Goal: Task Accomplishment & Management: Use online tool/utility

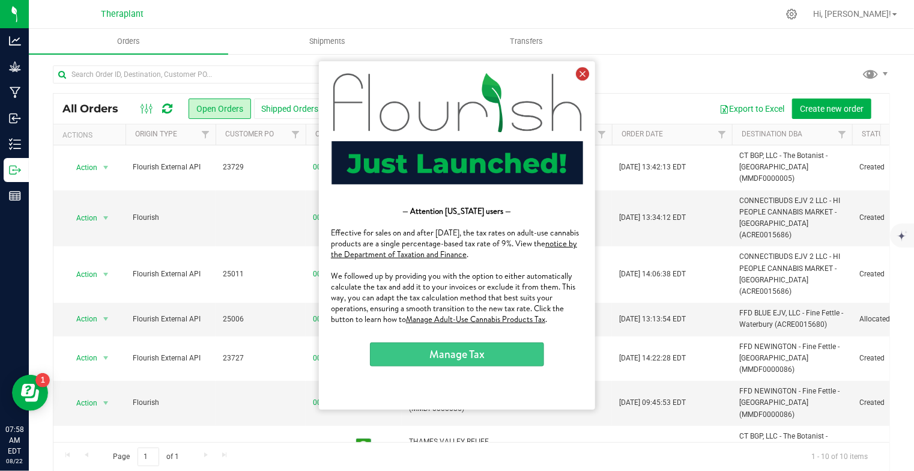
click at [582, 73] on icon at bounding box center [581, 73] width 13 height 13
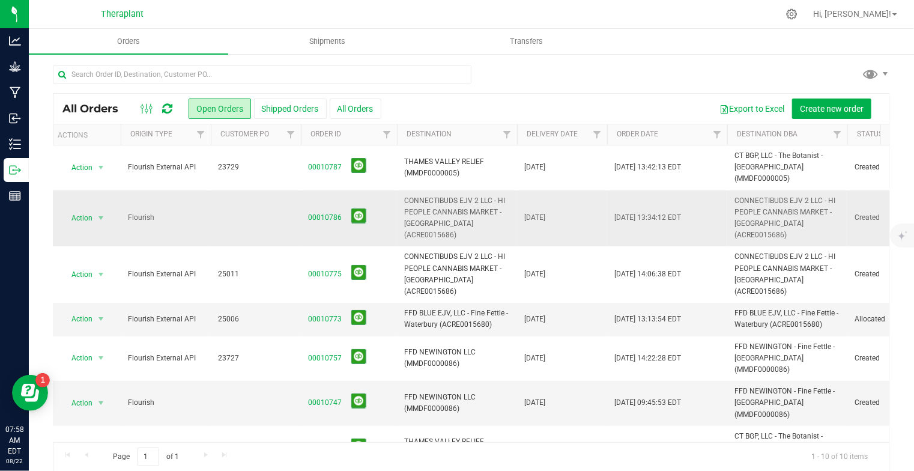
scroll to position [0, 5]
click at [165, 108] on icon at bounding box center [167, 109] width 10 height 12
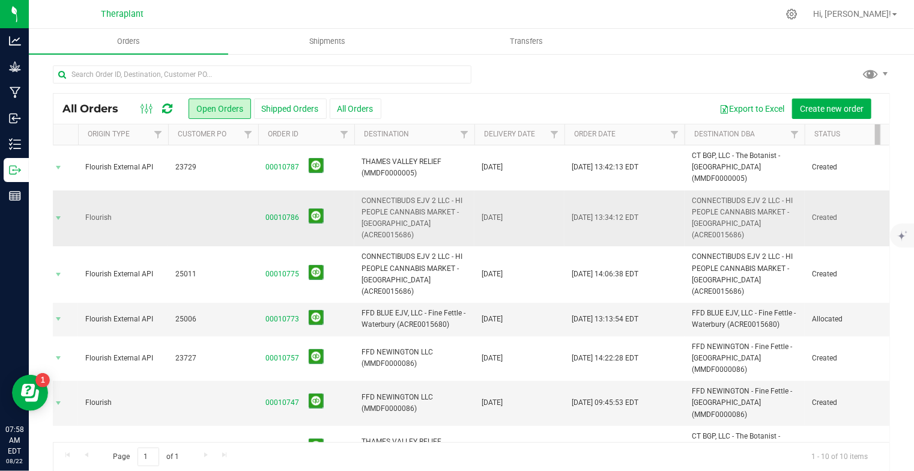
scroll to position [0, 121]
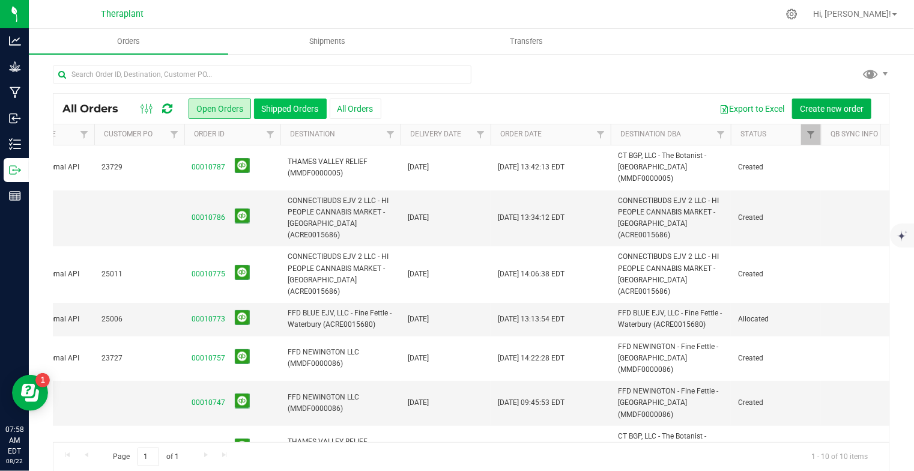
click at [306, 110] on button "Shipped Orders" at bounding box center [290, 108] width 73 height 20
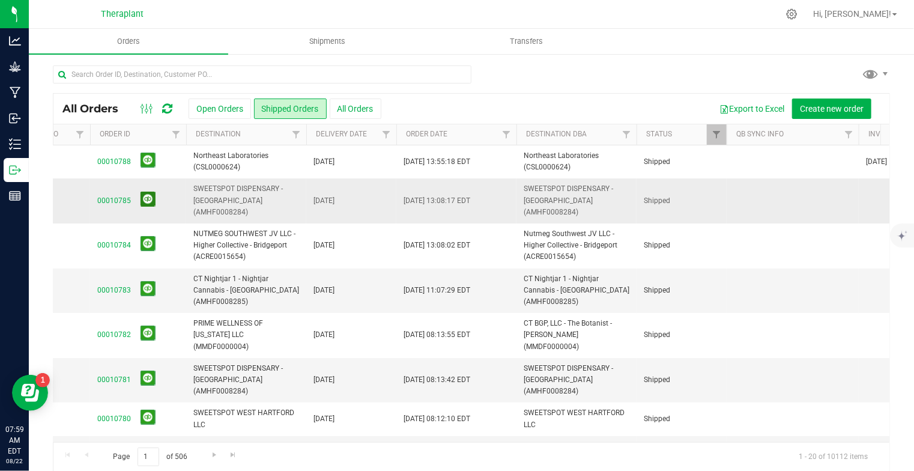
click at [143, 194] on button at bounding box center [148, 199] width 15 height 15
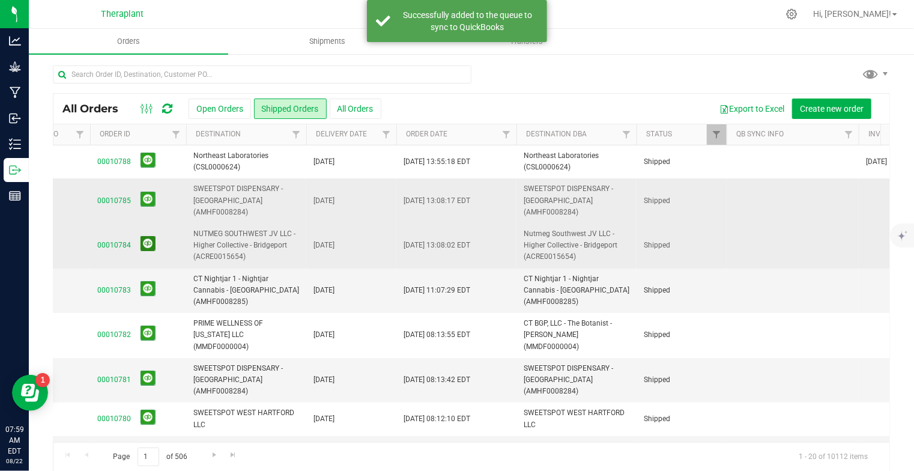
click at [147, 236] on button at bounding box center [148, 243] width 15 height 15
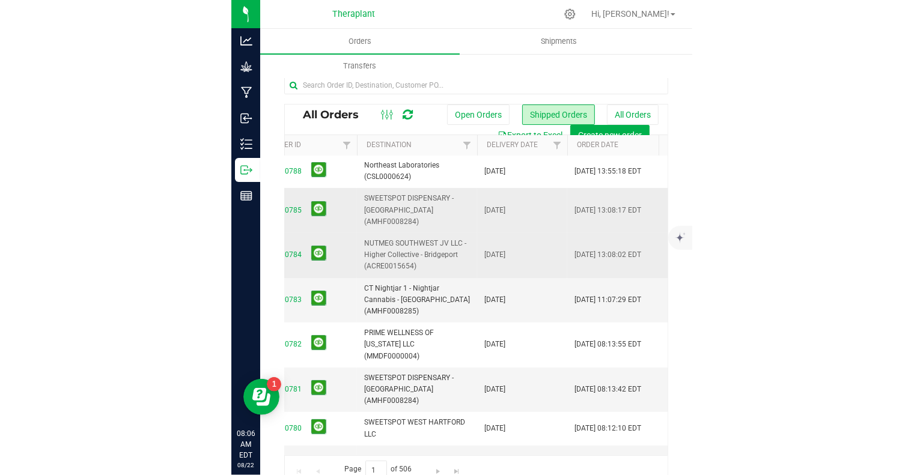
scroll to position [0, 276]
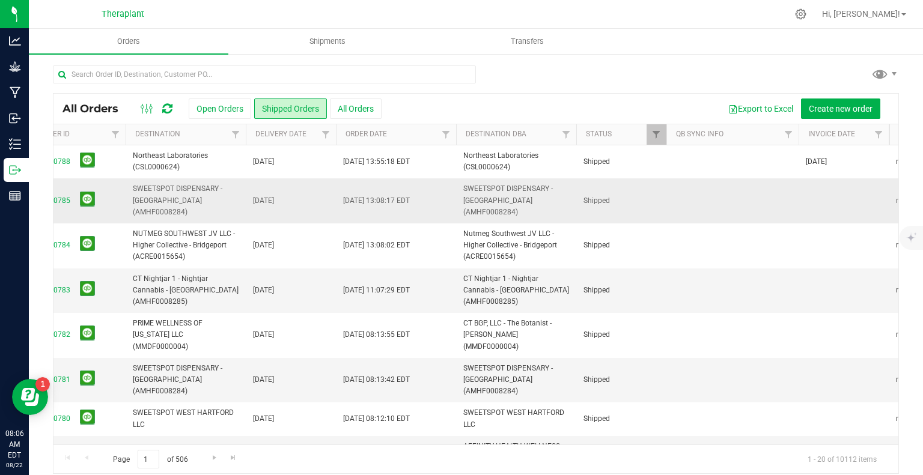
click at [168, 106] on icon at bounding box center [167, 109] width 10 height 12
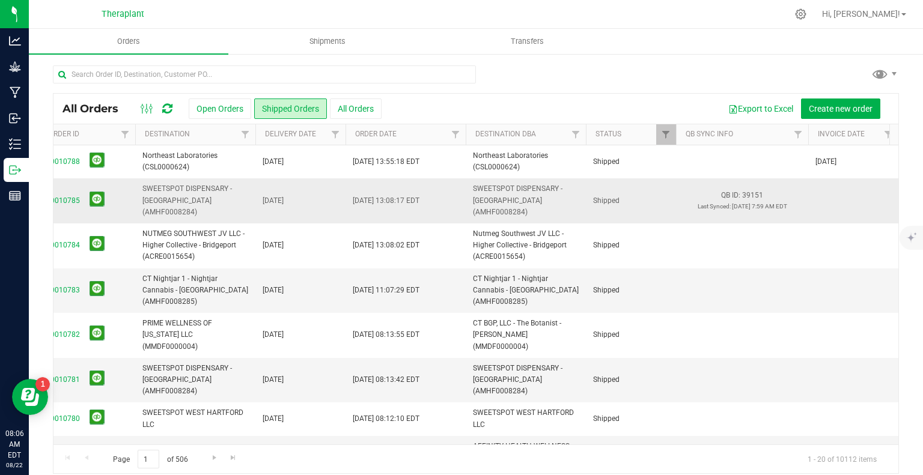
scroll to position [0, 275]
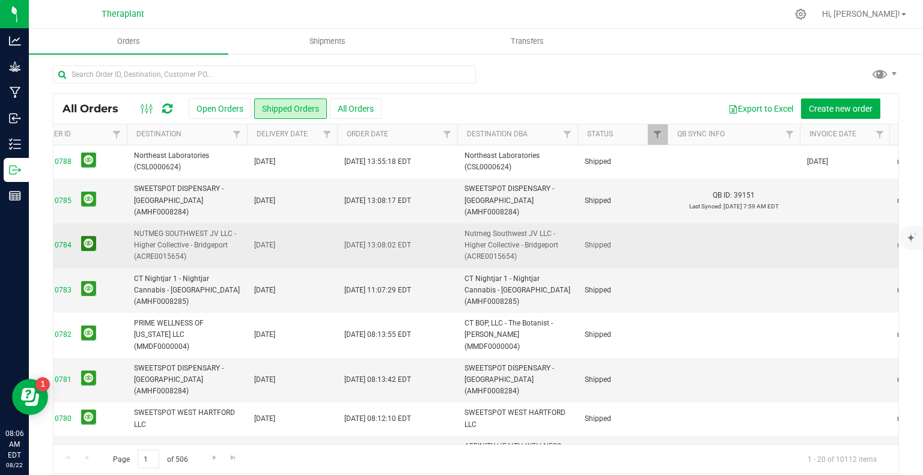
click at [85, 237] on button at bounding box center [88, 243] width 15 height 15
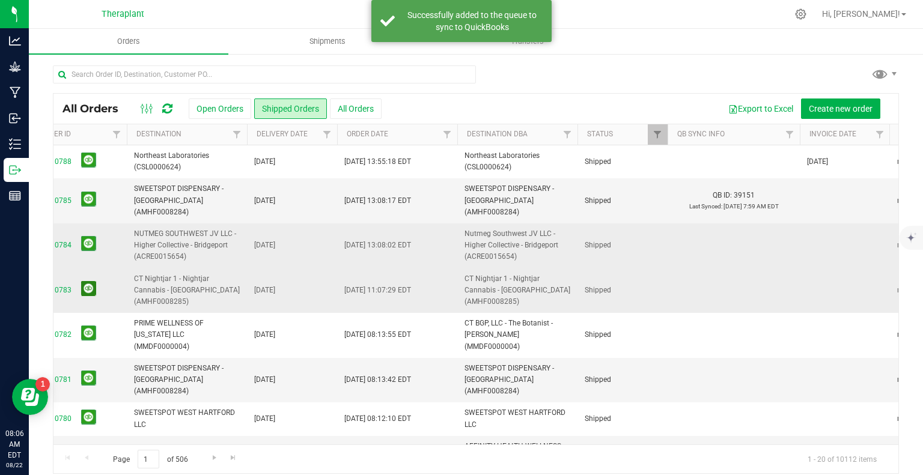
click at [88, 281] on button at bounding box center [88, 288] width 15 height 15
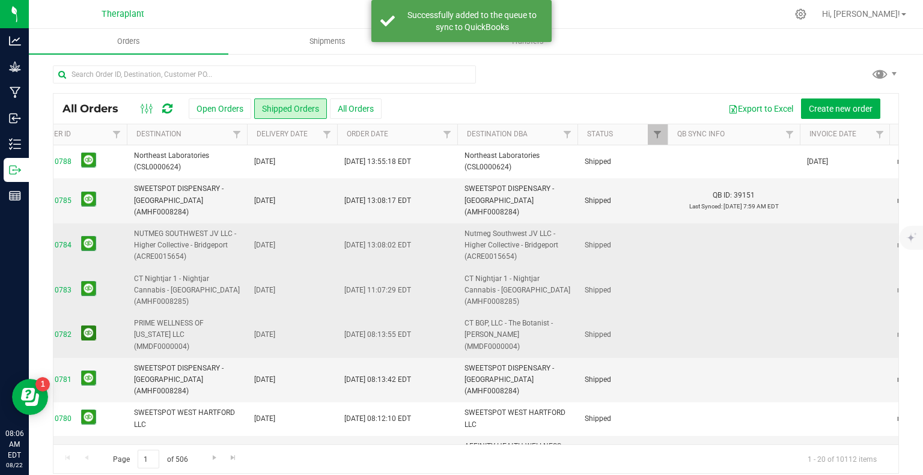
click at [91, 326] on button at bounding box center [88, 333] width 15 height 15
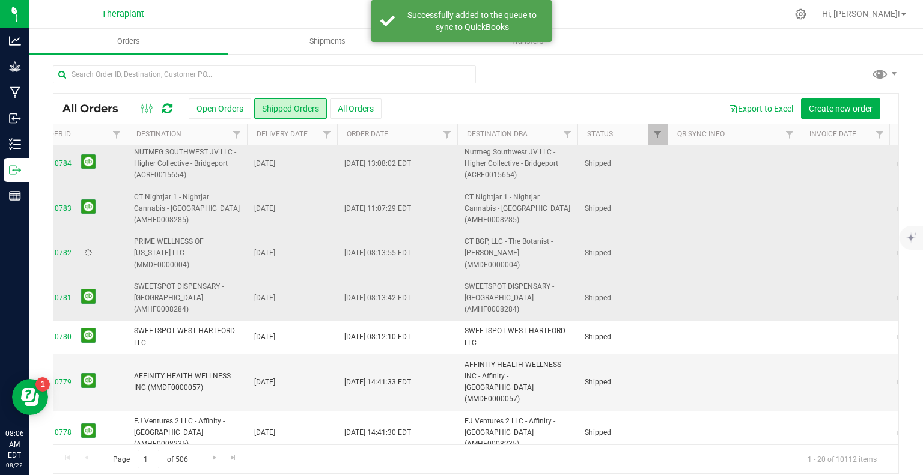
scroll to position [84, 275]
click at [89, 286] on button at bounding box center [88, 293] width 15 height 15
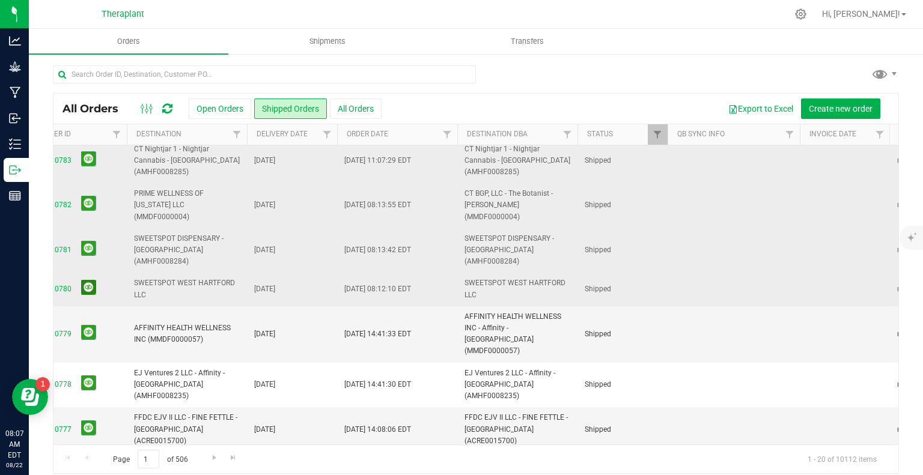
click at [81, 280] on button at bounding box center [88, 287] width 15 height 15
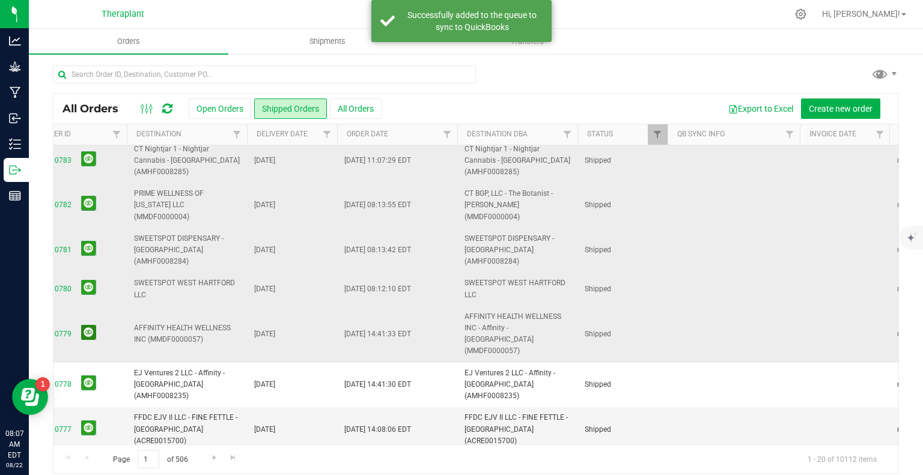
click at [88, 325] on button at bounding box center [88, 332] width 15 height 15
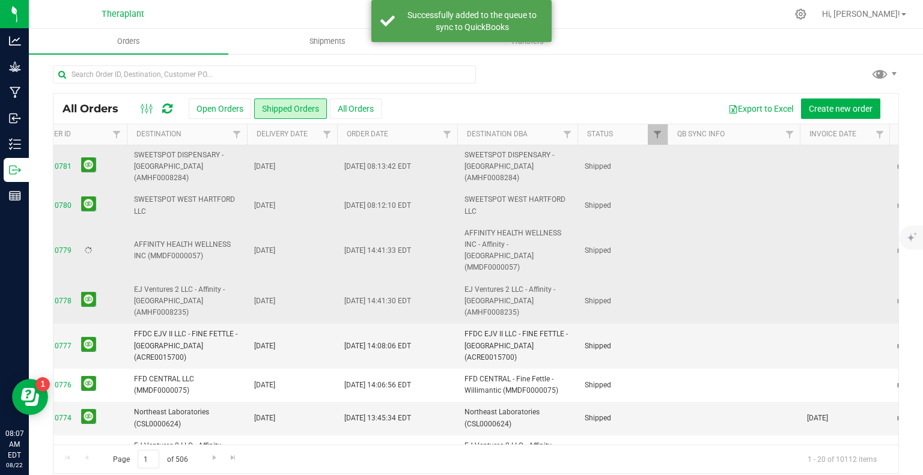
scroll to position [214, 275]
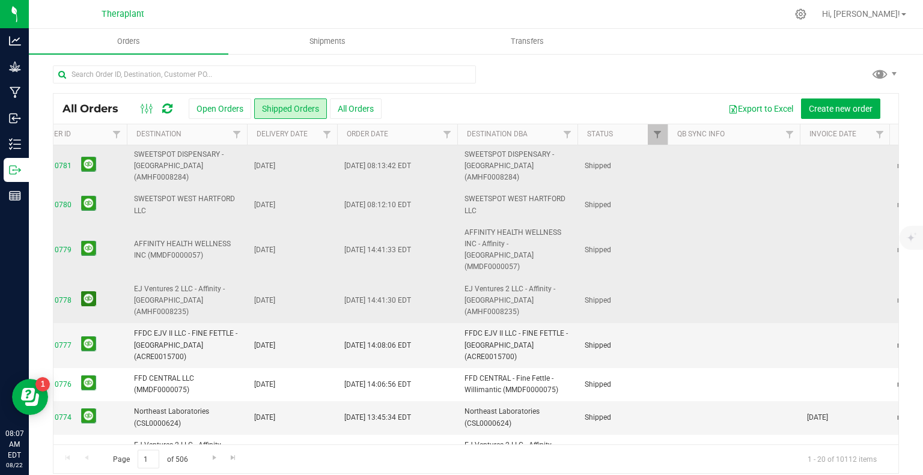
click at [85, 291] on button at bounding box center [88, 298] width 15 height 15
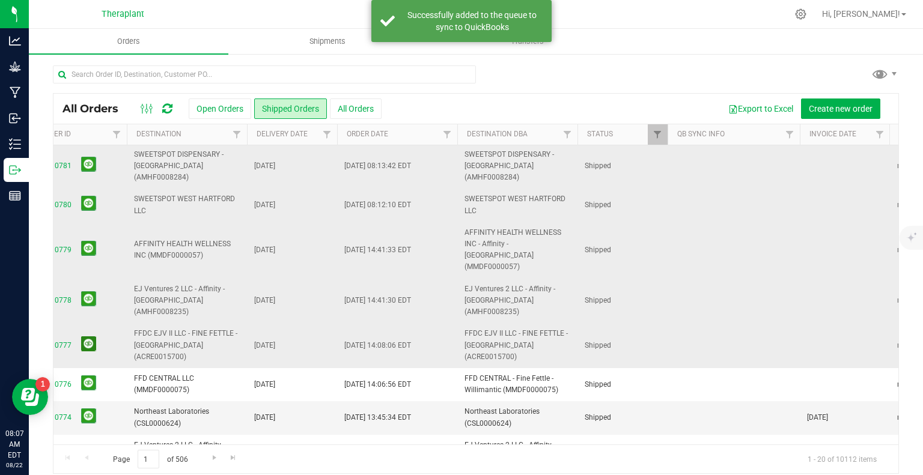
click at [85, 336] on button at bounding box center [88, 343] width 15 height 15
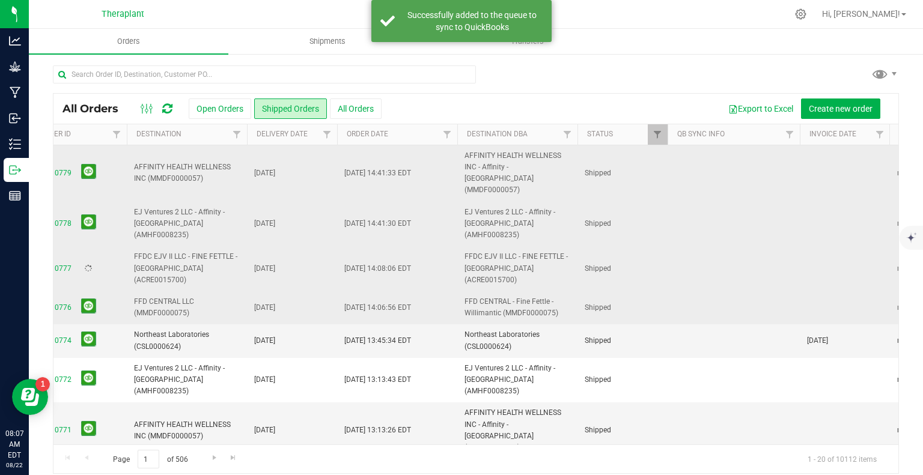
scroll to position [293, 275]
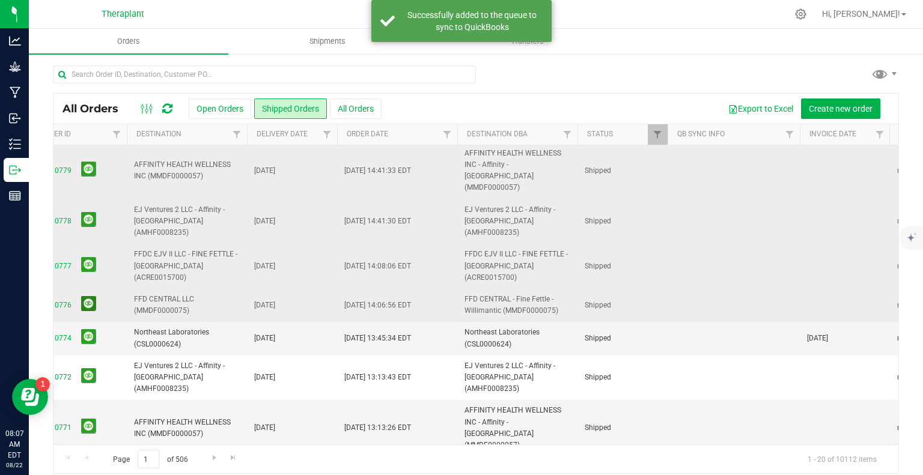
click at [81, 296] on button at bounding box center [88, 303] width 15 height 15
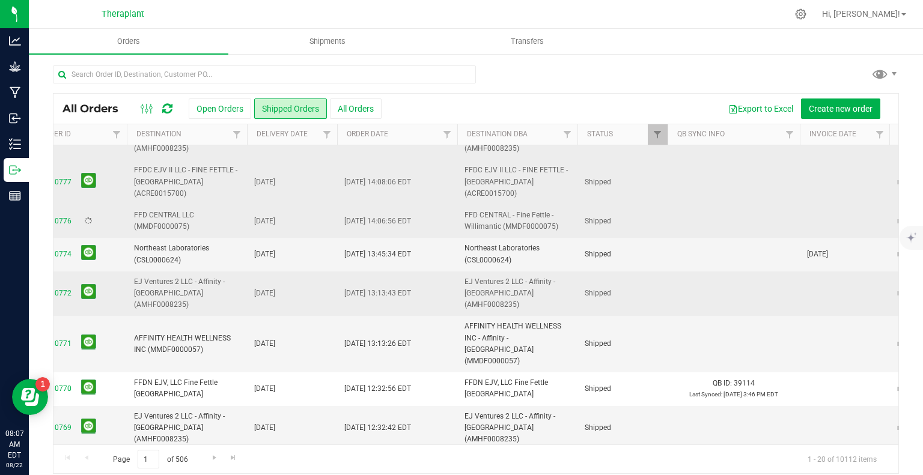
scroll to position [372, 275]
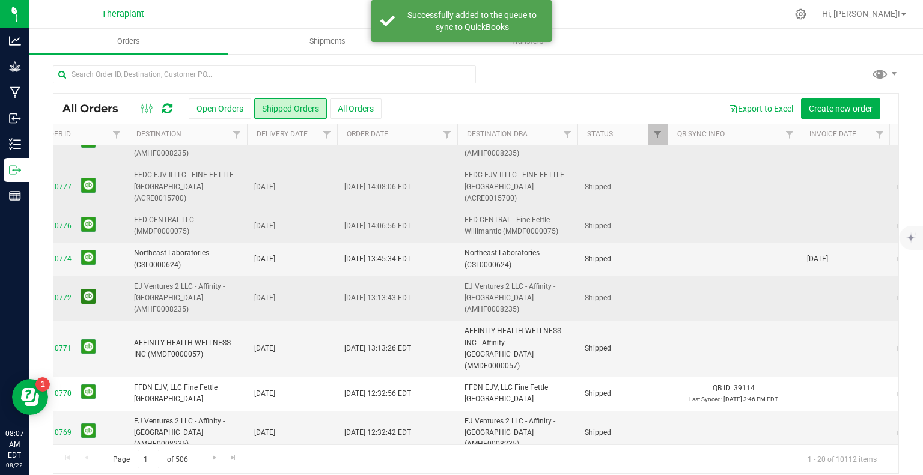
click at [94, 289] on button at bounding box center [88, 296] width 15 height 15
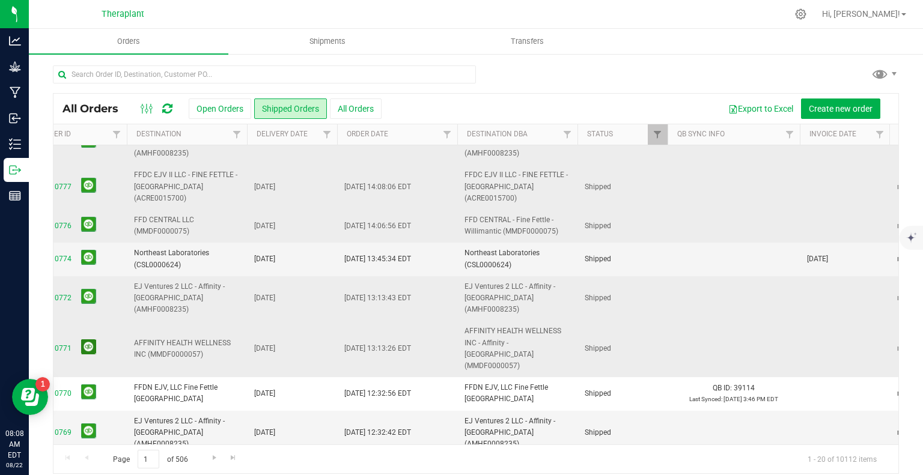
click at [84, 339] on button at bounding box center [88, 346] width 15 height 15
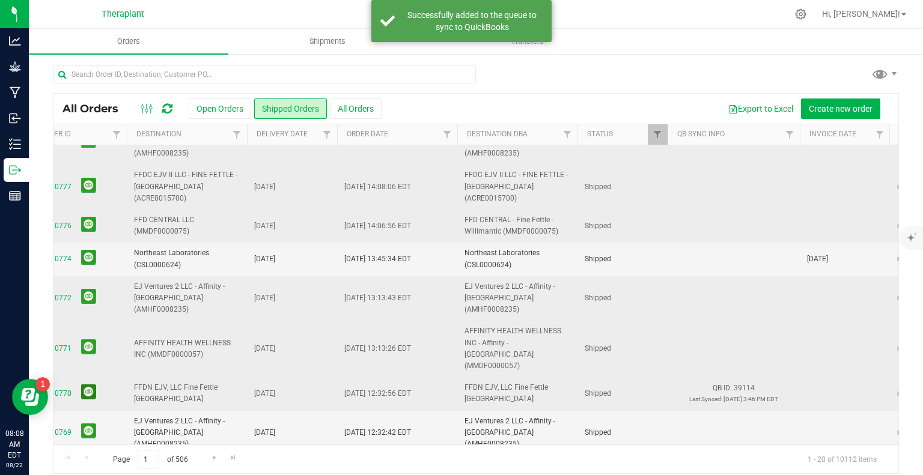
click at [83, 384] on button at bounding box center [88, 391] width 15 height 15
click at [89, 423] on button at bounding box center [88, 430] width 15 height 15
click at [86, 468] on button at bounding box center [88, 475] width 15 height 15
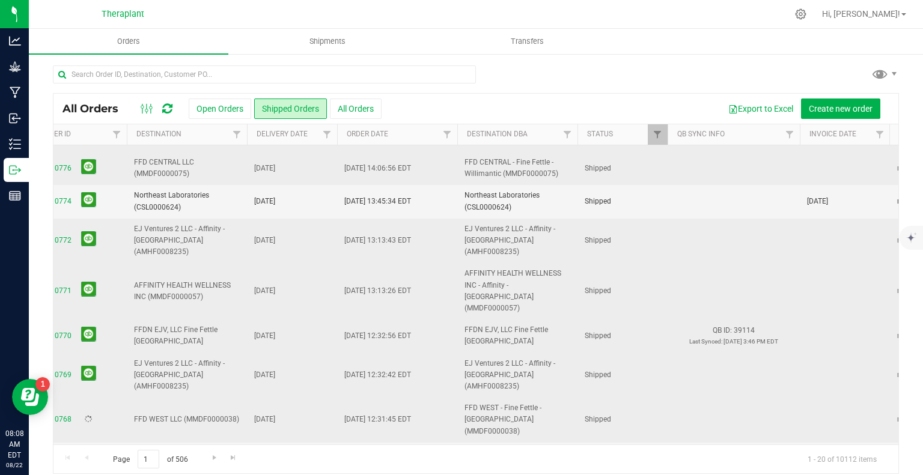
scroll to position [441, 275]
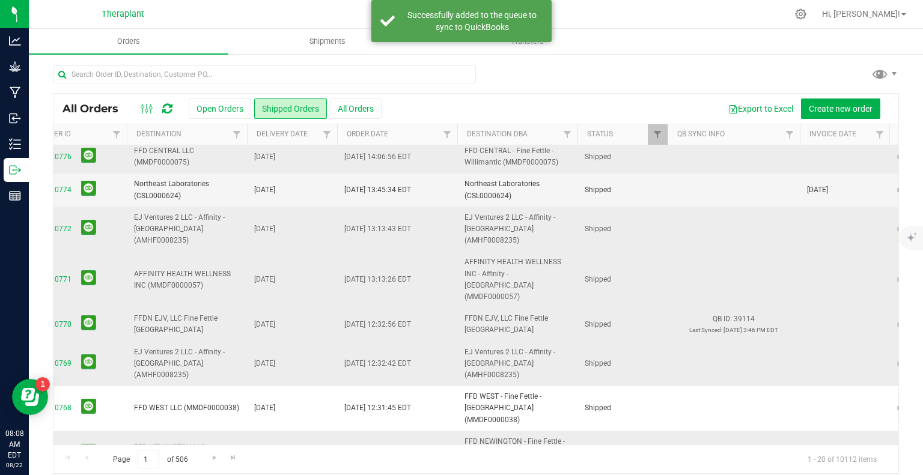
click at [88, 444] on button at bounding box center [88, 451] width 15 height 15
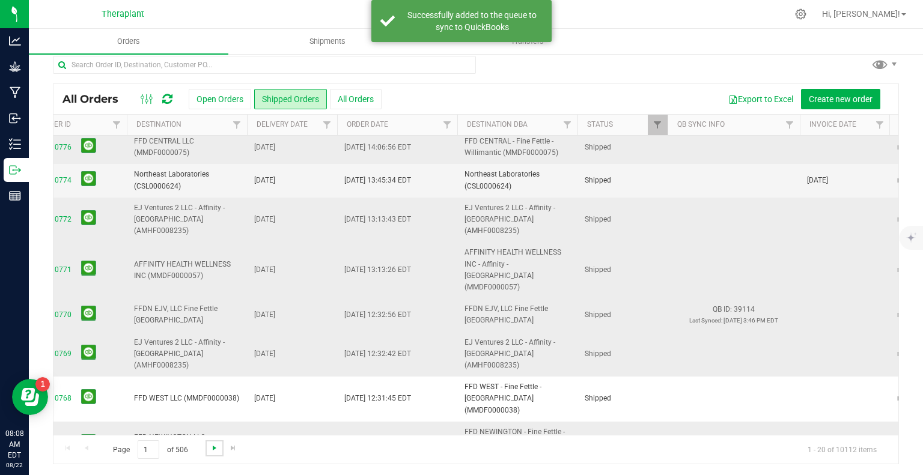
click at [216, 447] on span "Go to the next page" at bounding box center [215, 448] width 10 height 10
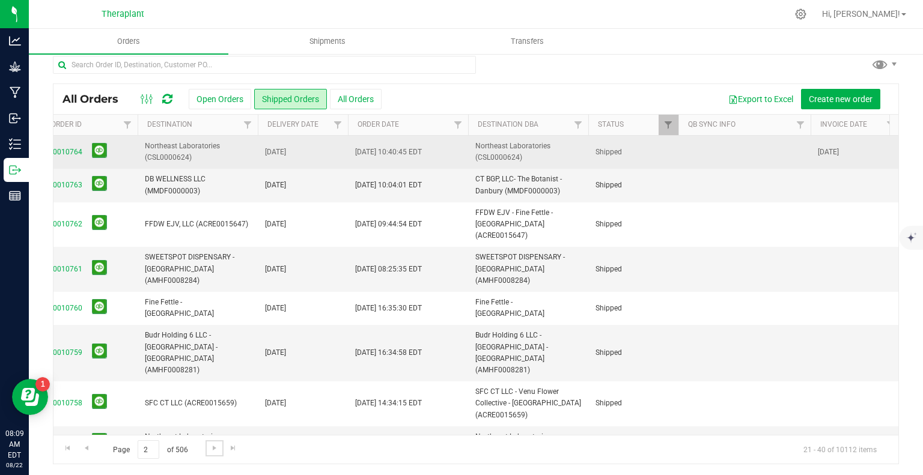
scroll to position [0, 265]
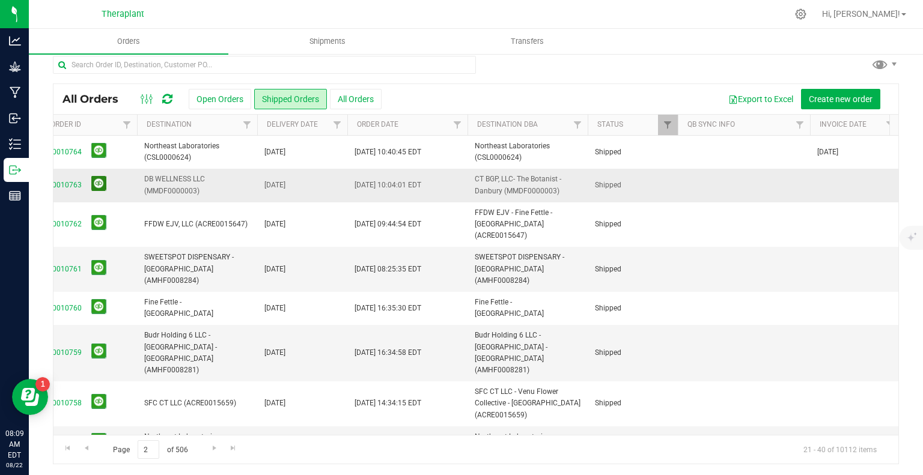
click at [97, 182] on button at bounding box center [98, 183] width 15 height 15
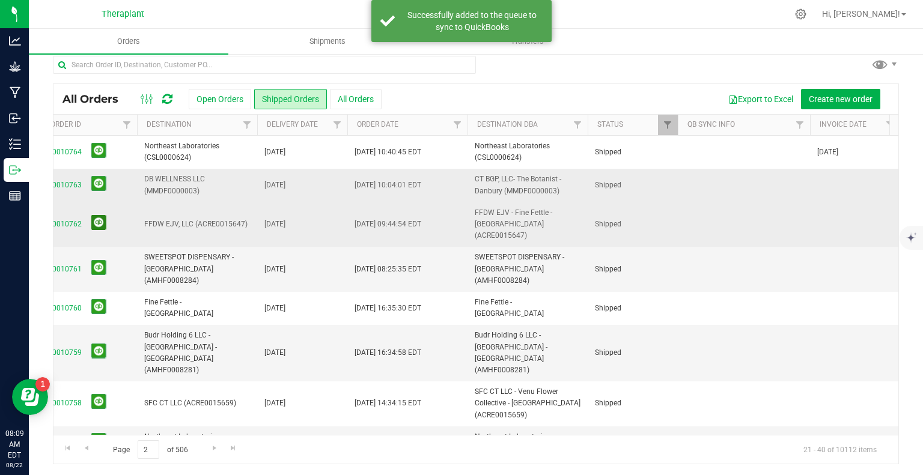
click at [100, 215] on button at bounding box center [98, 222] width 15 height 15
click at [97, 260] on button at bounding box center [98, 267] width 15 height 15
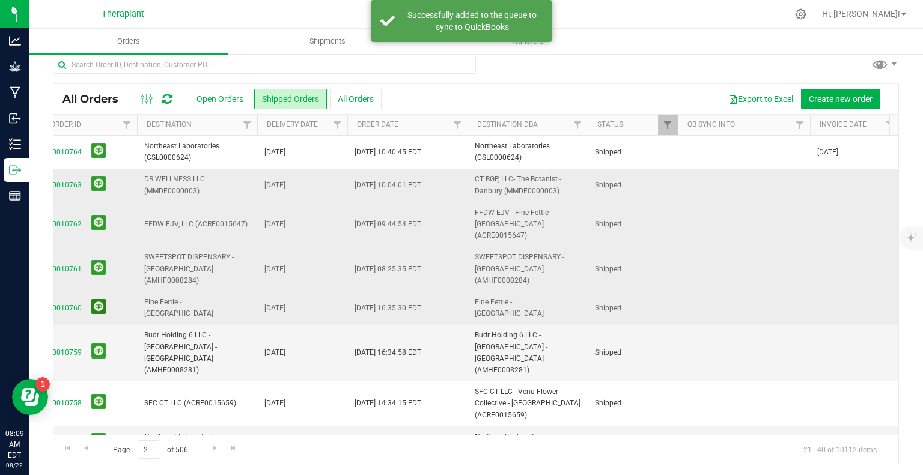
click at [97, 299] on button at bounding box center [98, 306] width 15 height 15
click at [95, 344] on button at bounding box center [98, 351] width 15 height 15
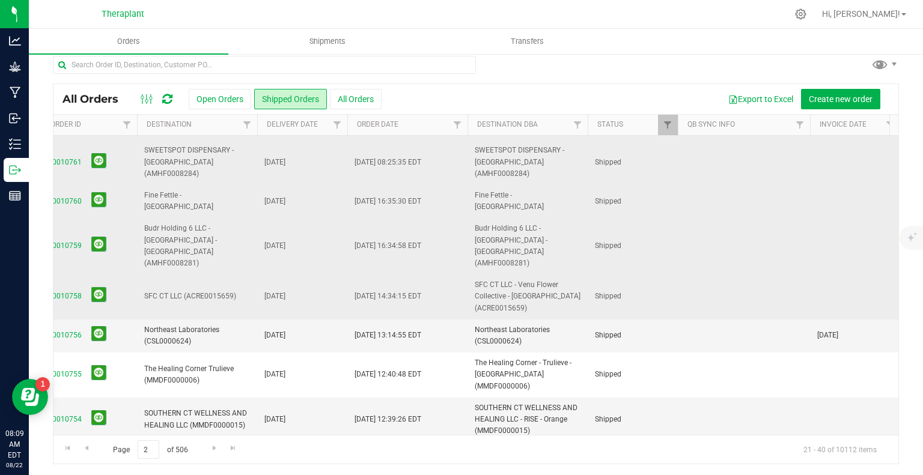
scroll to position [108, 265]
click at [103, 286] on button at bounding box center [98, 293] width 15 height 15
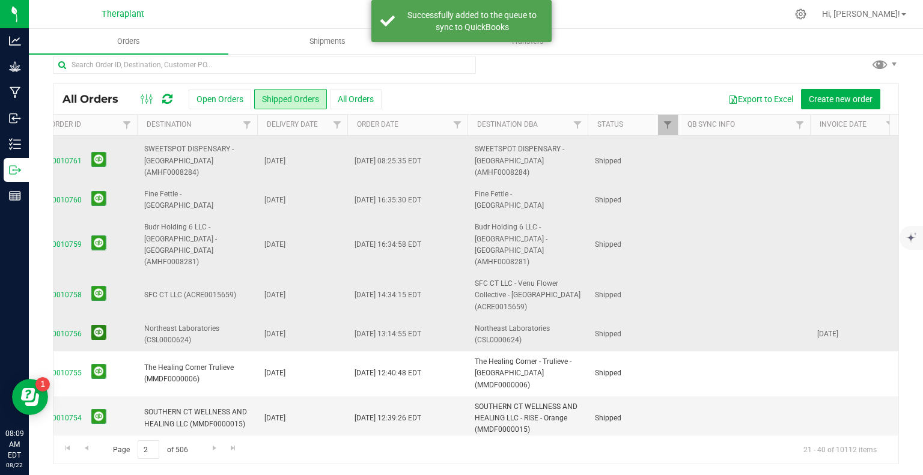
click at [101, 325] on button at bounding box center [98, 332] width 15 height 15
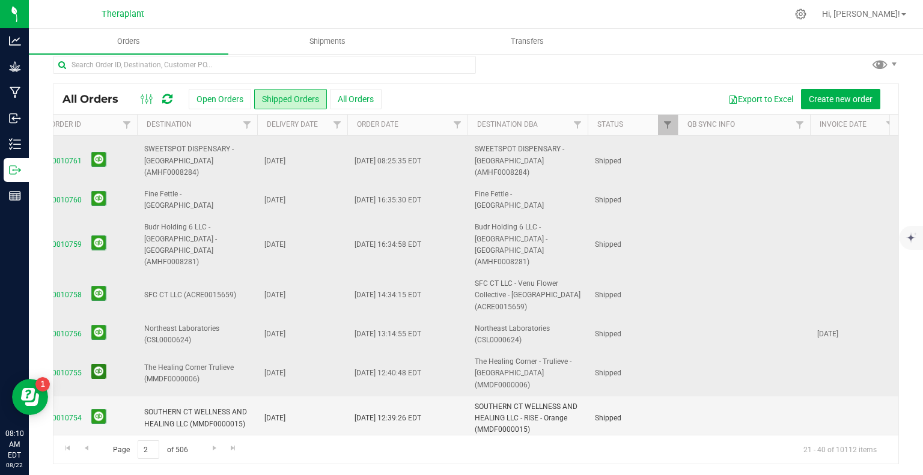
click at [98, 364] on button at bounding box center [98, 371] width 15 height 15
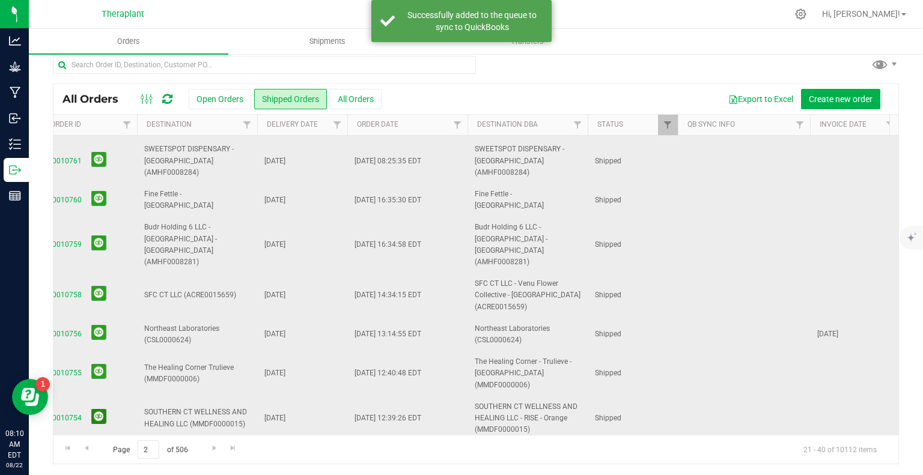
click at [100, 409] on button at bounding box center [98, 416] width 15 height 15
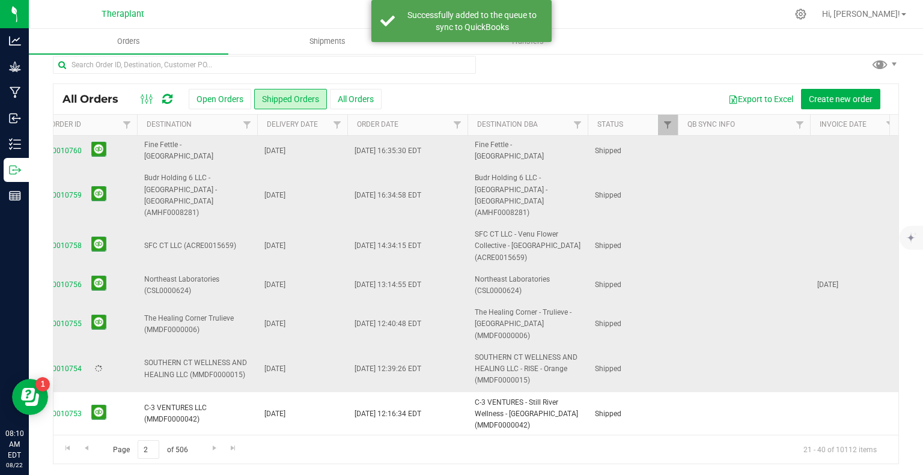
scroll to position [172, 265]
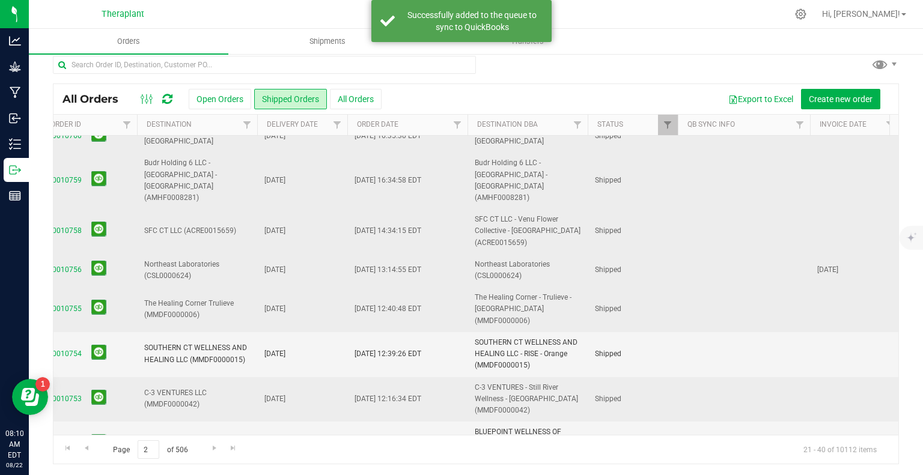
click at [97, 390] on span at bounding box center [96, 399] width 20 height 19
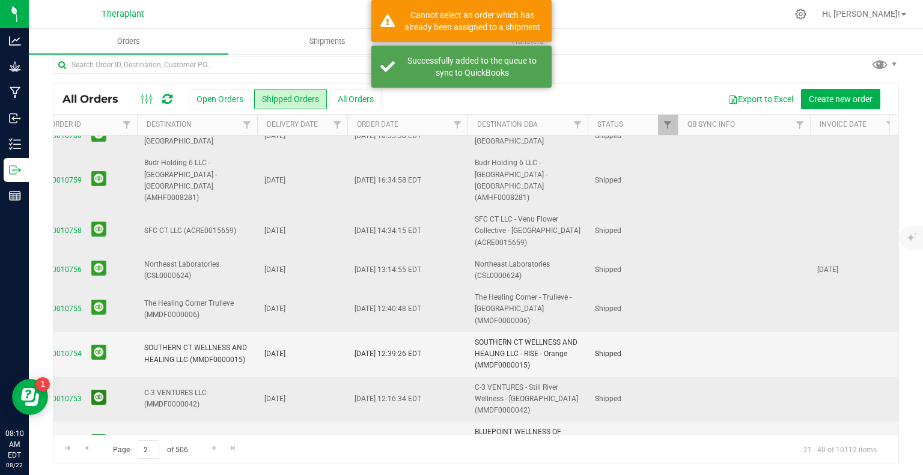
click at [94, 390] on button at bounding box center [98, 397] width 15 height 15
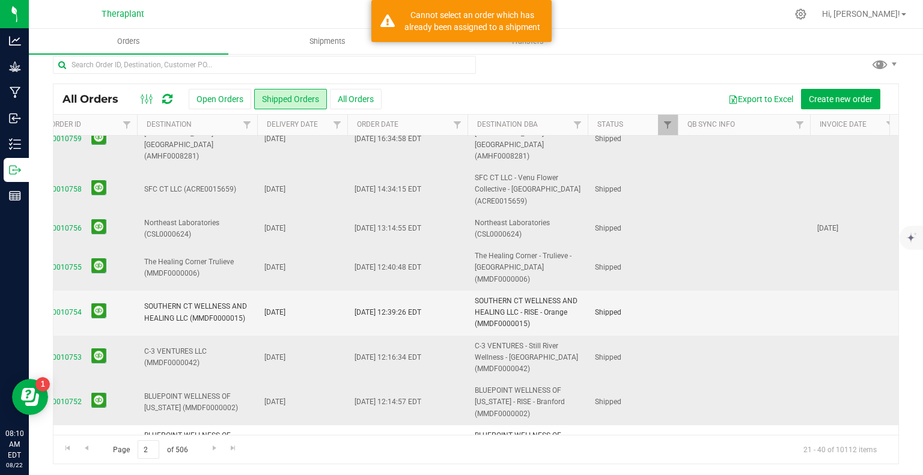
scroll to position [233, 265]
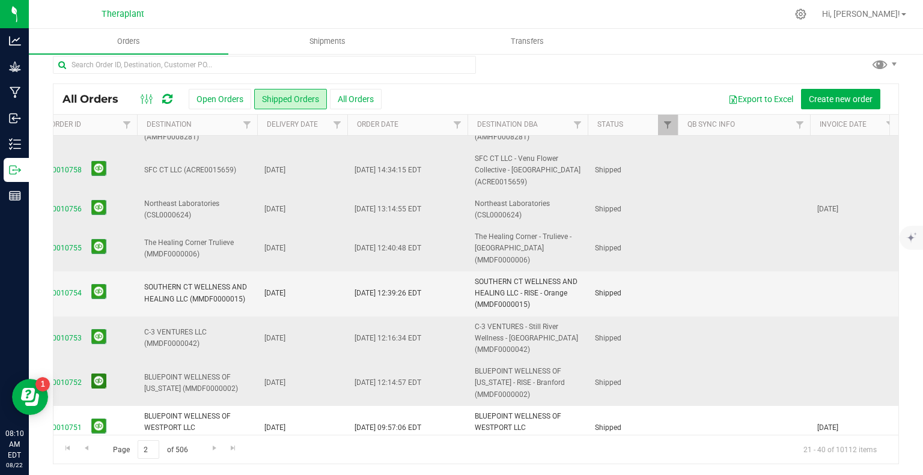
click at [96, 374] on button at bounding box center [98, 381] width 15 height 15
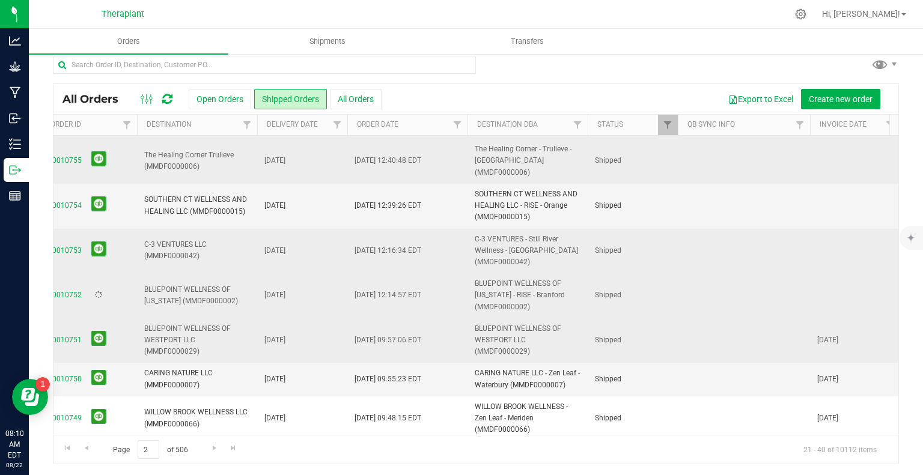
scroll to position [326, 265]
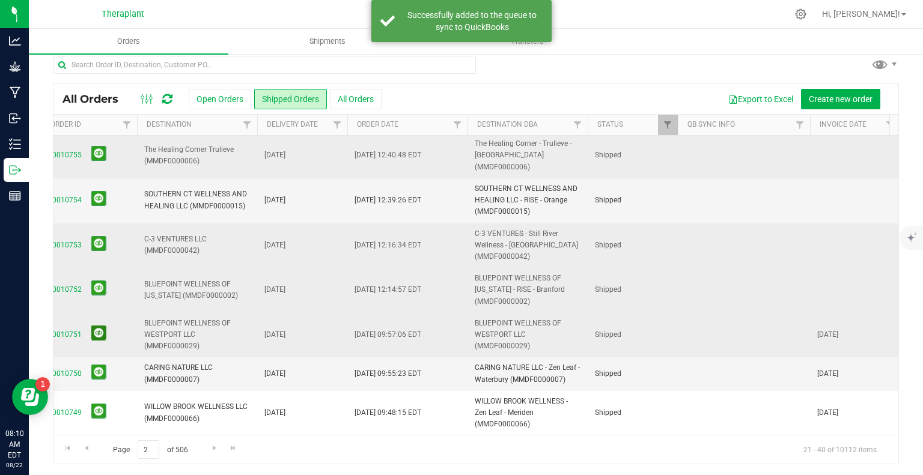
click at [98, 326] on button at bounding box center [98, 333] width 15 height 15
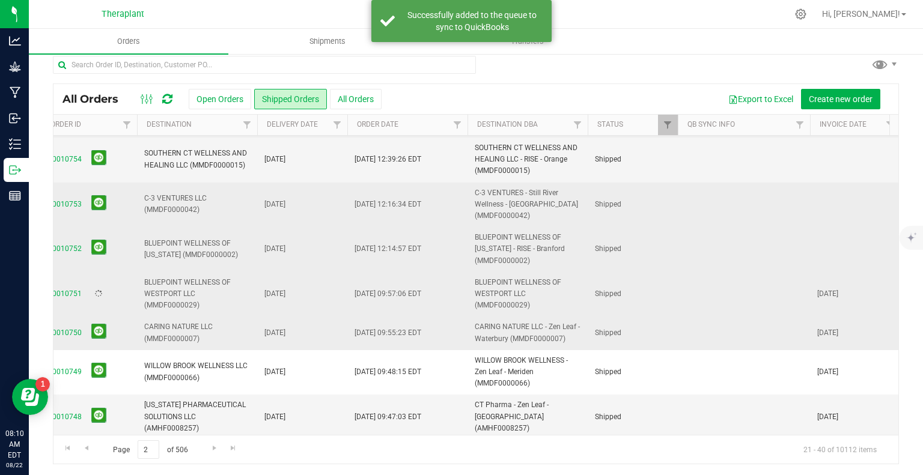
scroll to position [386, 265]
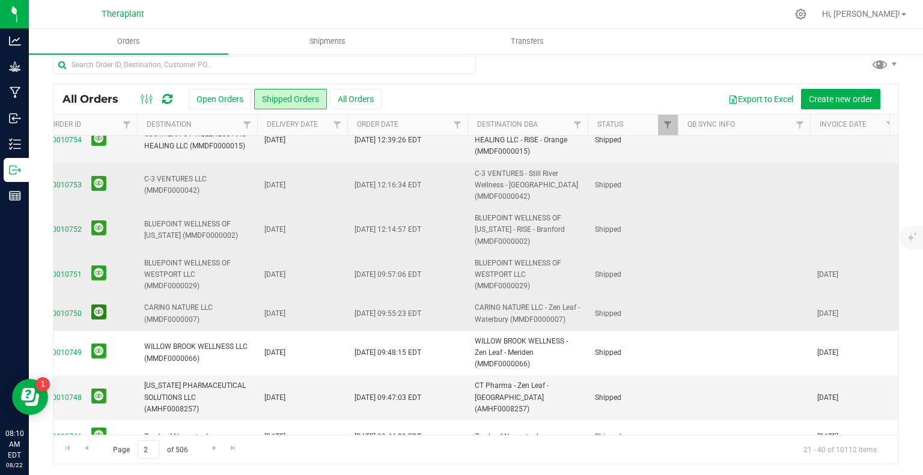
click at [101, 304] on button at bounding box center [98, 311] width 15 height 15
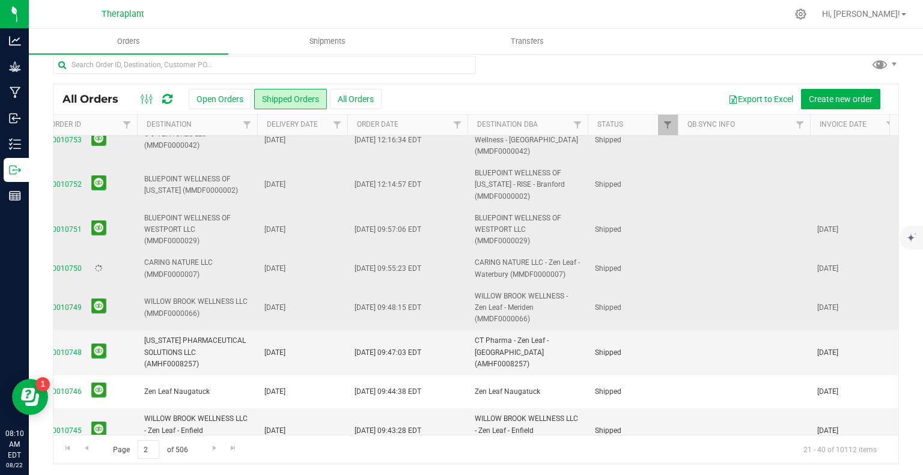
scroll to position [434, 265]
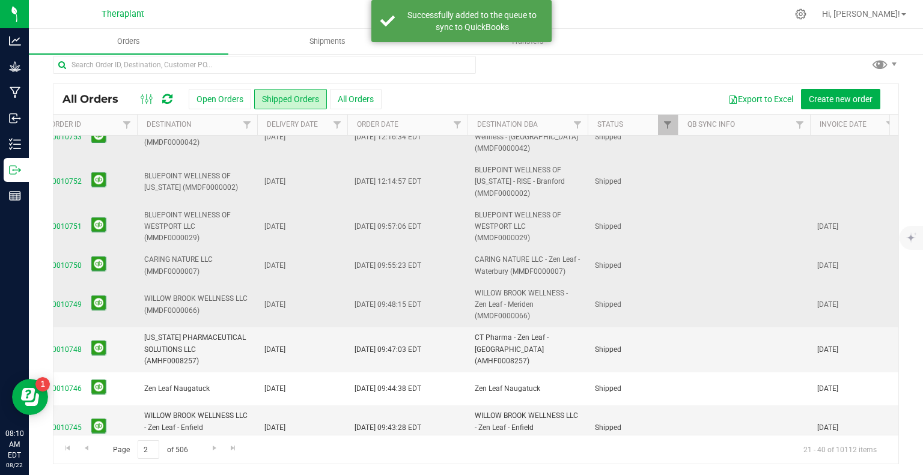
click at [95, 295] on span at bounding box center [96, 304] width 20 height 19
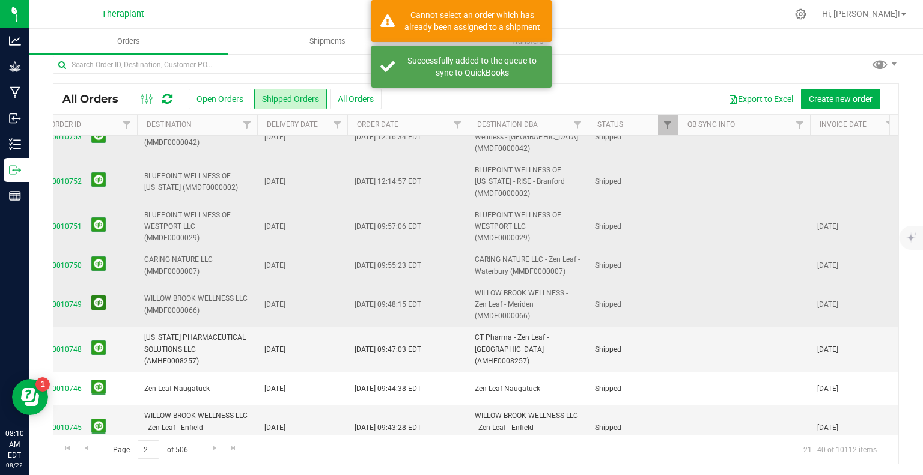
click at [99, 295] on button at bounding box center [98, 302] width 15 height 15
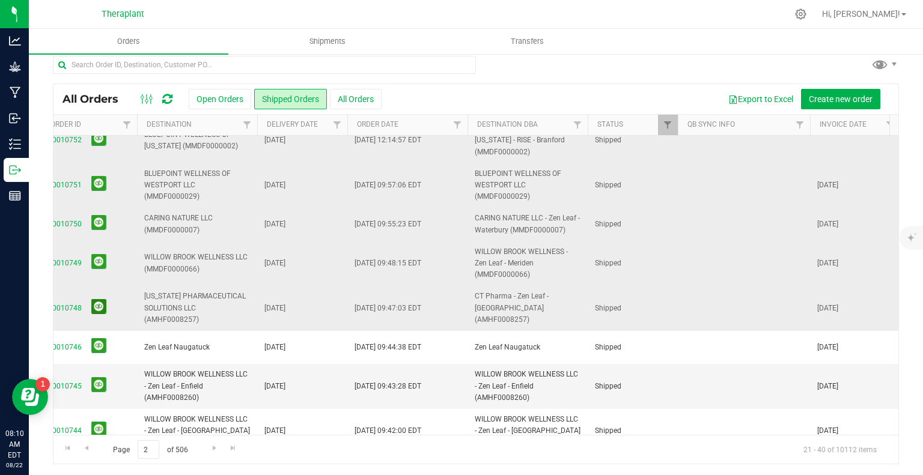
click at [98, 299] on button at bounding box center [98, 306] width 15 height 15
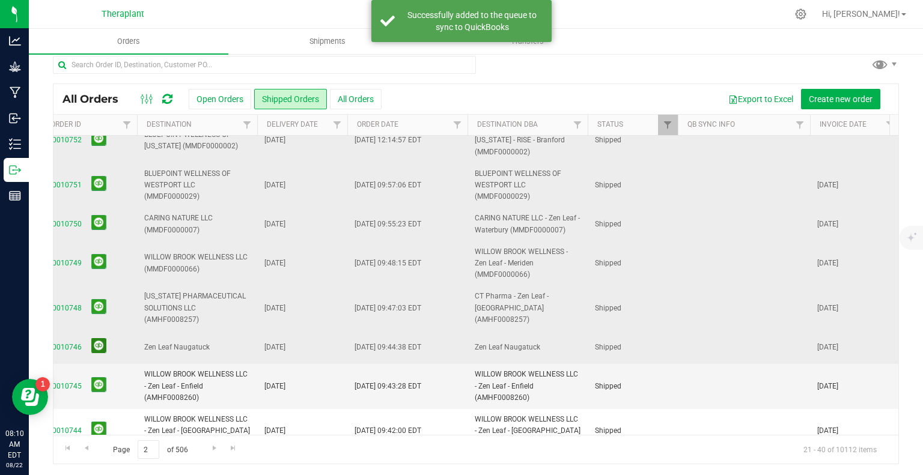
click at [94, 338] on button at bounding box center [98, 345] width 15 height 15
click at [101, 377] on button at bounding box center [98, 384] width 15 height 15
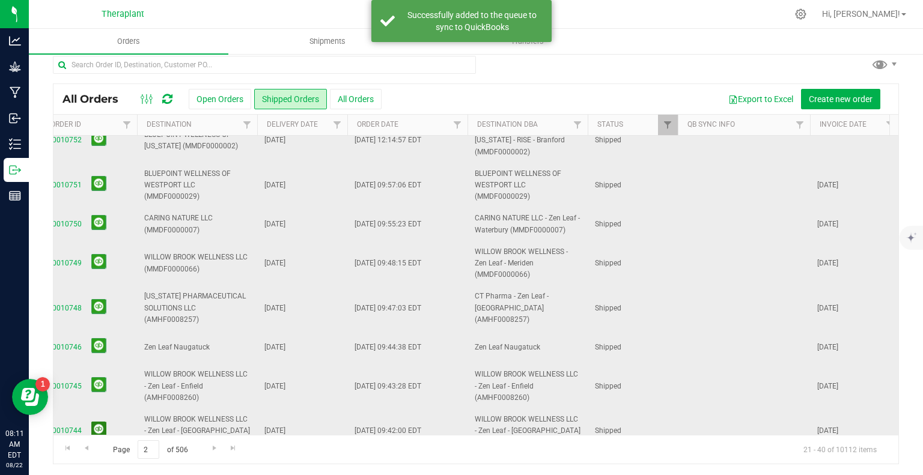
click at [93, 422] on button at bounding box center [98, 429] width 15 height 15
click at [214, 446] on span "Go to the next page" at bounding box center [215, 448] width 10 height 10
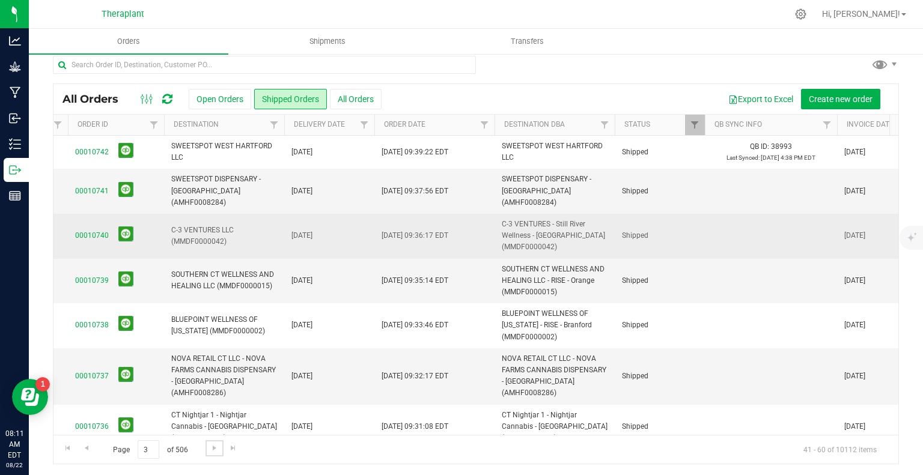
scroll to position [0, 240]
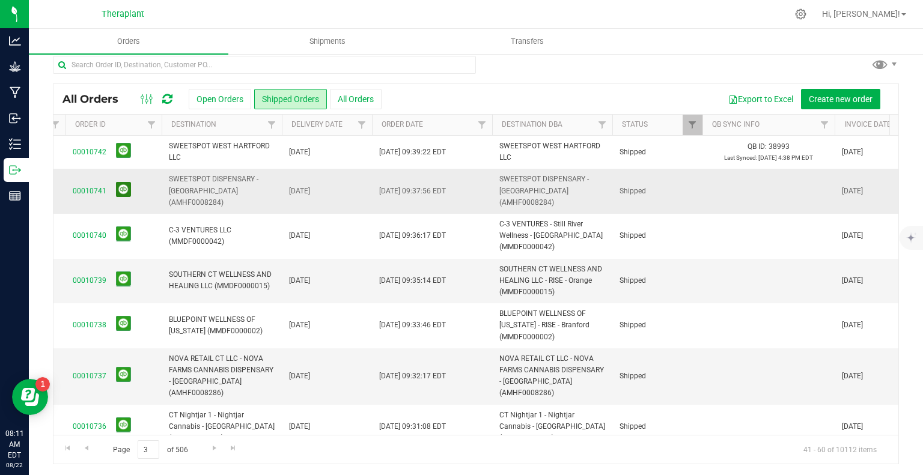
click at [121, 182] on button at bounding box center [123, 189] width 15 height 15
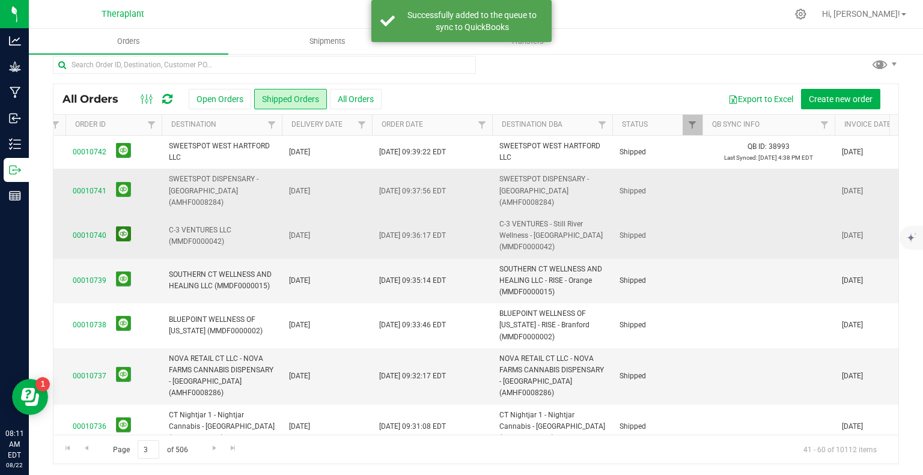
click at [123, 226] on button at bounding box center [123, 233] width 15 height 15
click at [118, 271] on button at bounding box center [123, 278] width 15 height 15
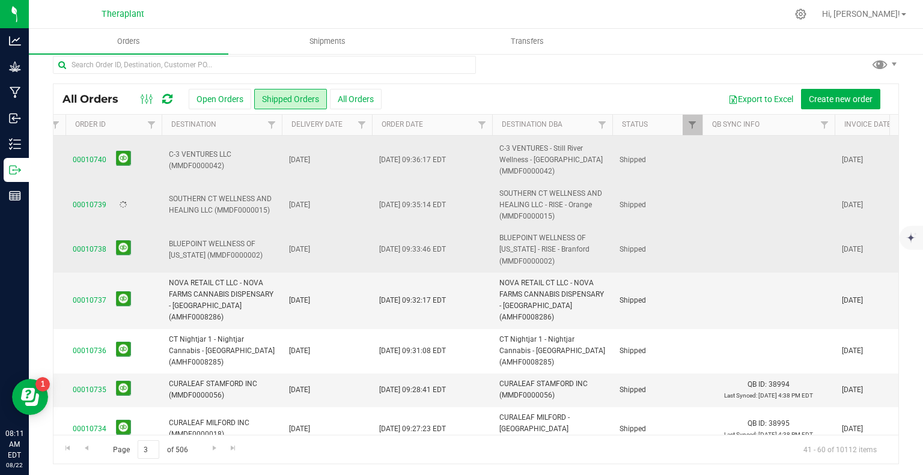
scroll to position [77, 240]
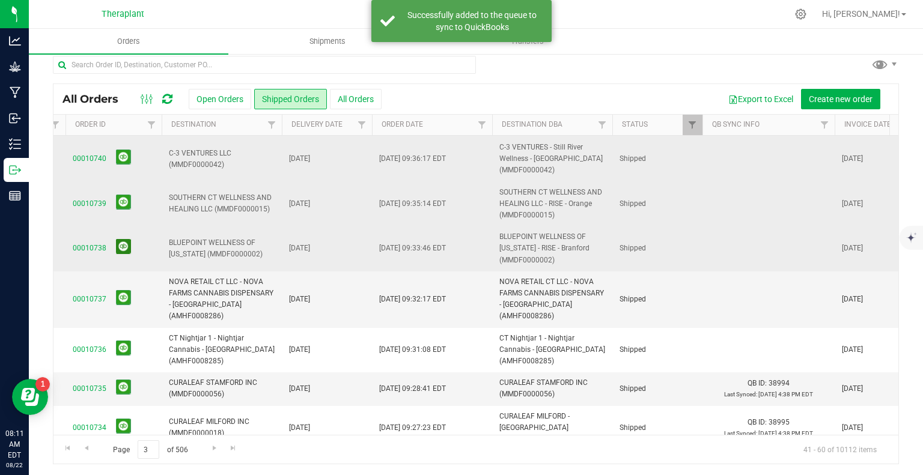
click at [120, 239] on button at bounding box center [123, 246] width 15 height 15
click at [120, 290] on button at bounding box center [123, 297] width 15 height 15
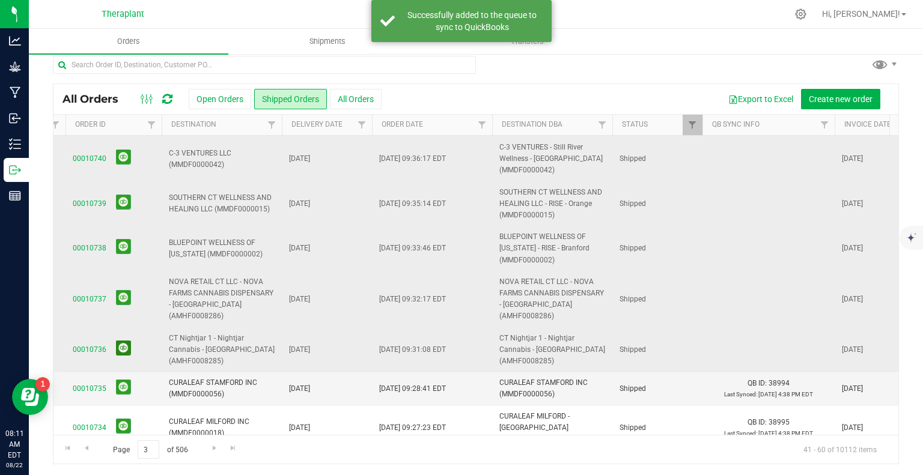
click at [117, 341] on button at bounding box center [123, 348] width 15 height 15
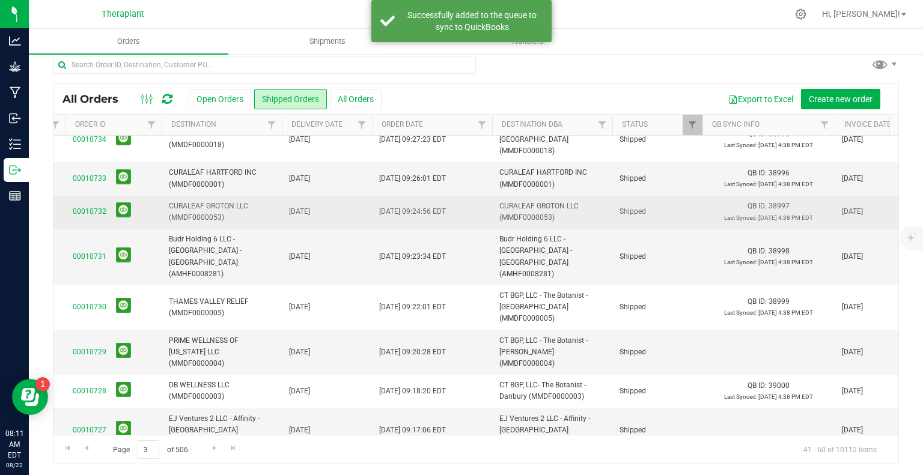
scroll to position [369, 240]
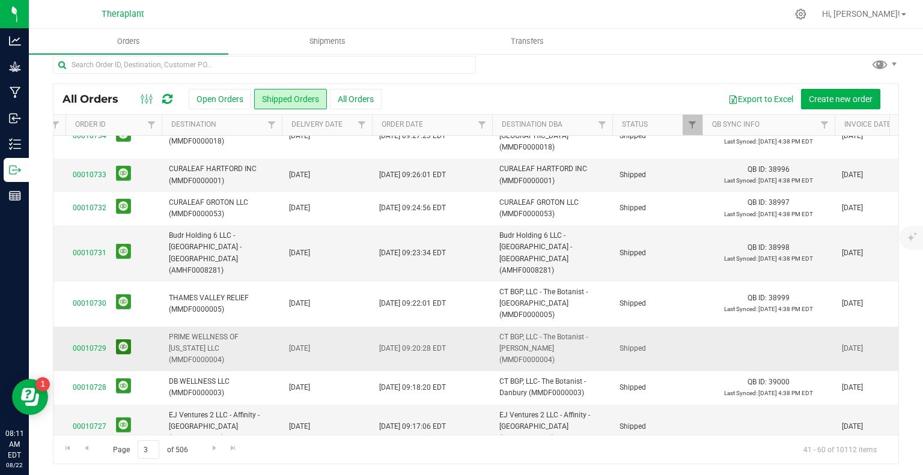
click at [124, 339] on button at bounding box center [123, 346] width 15 height 15
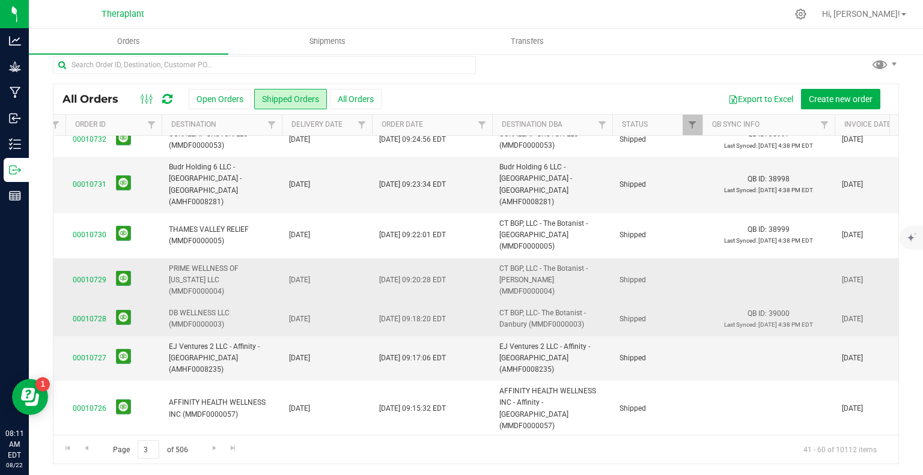
scroll to position [464, 240]
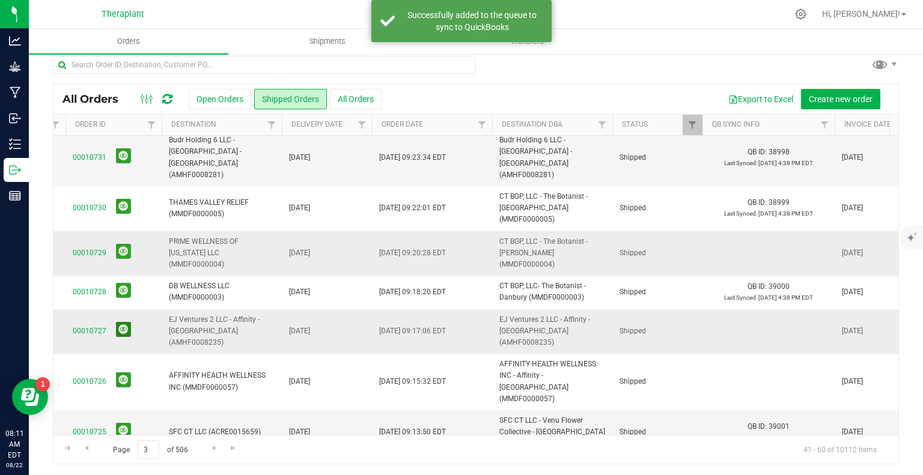
click at [118, 322] on button at bounding box center [123, 329] width 15 height 15
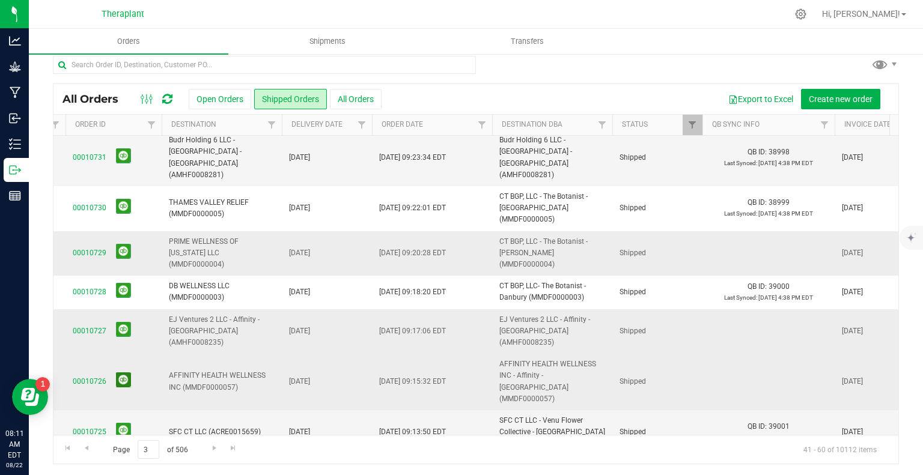
click at [126, 372] on button at bounding box center [123, 379] width 15 height 15
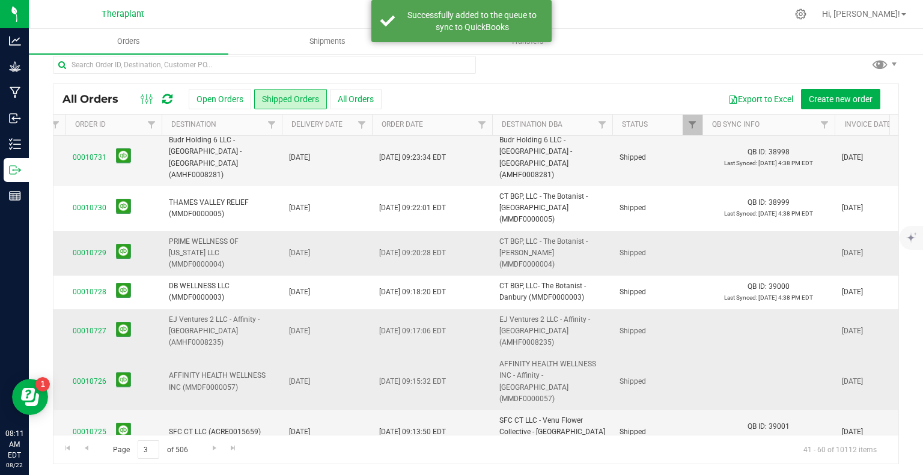
click at [125, 462] on button at bounding box center [123, 469] width 15 height 15
click at [211, 449] on span "Go to the next page" at bounding box center [215, 448] width 10 height 10
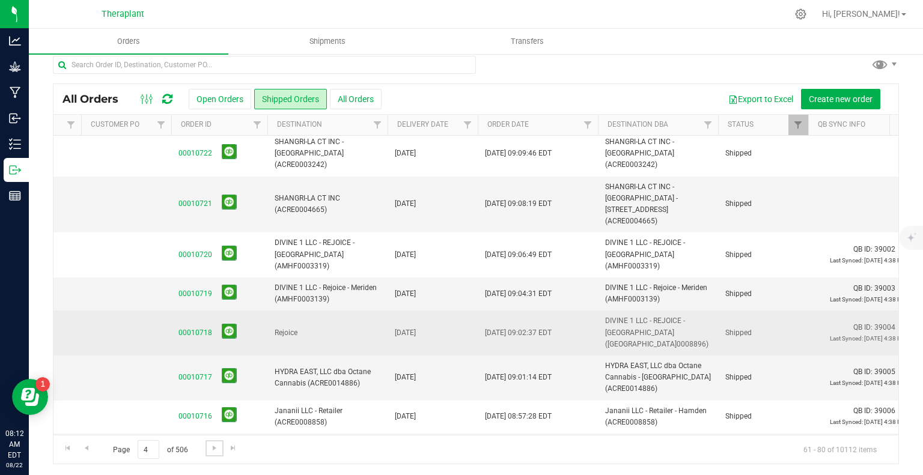
scroll to position [0, 202]
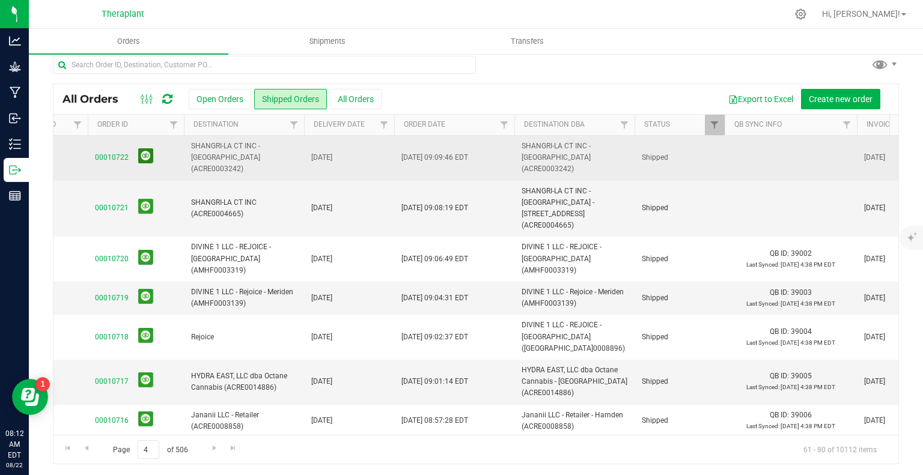
click at [144, 148] on button at bounding box center [145, 155] width 15 height 15
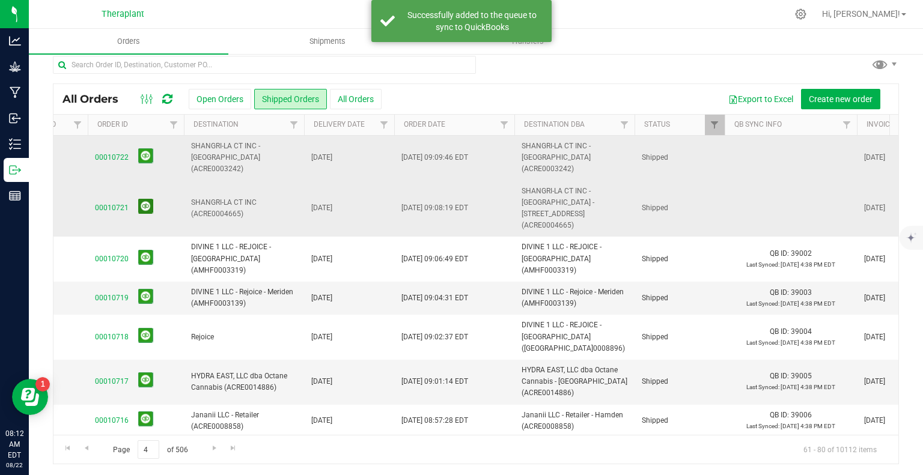
click at [146, 199] on button at bounding box center [145, 206] width 15 height 15
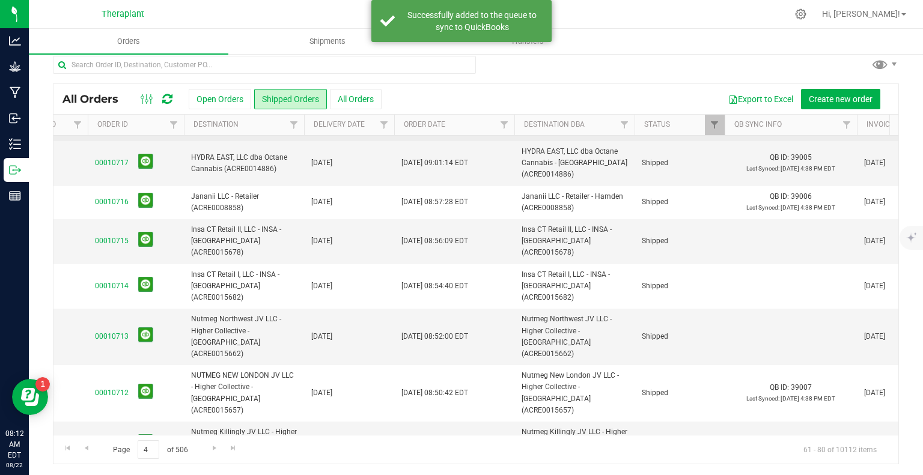
scroll to position [219, 218]
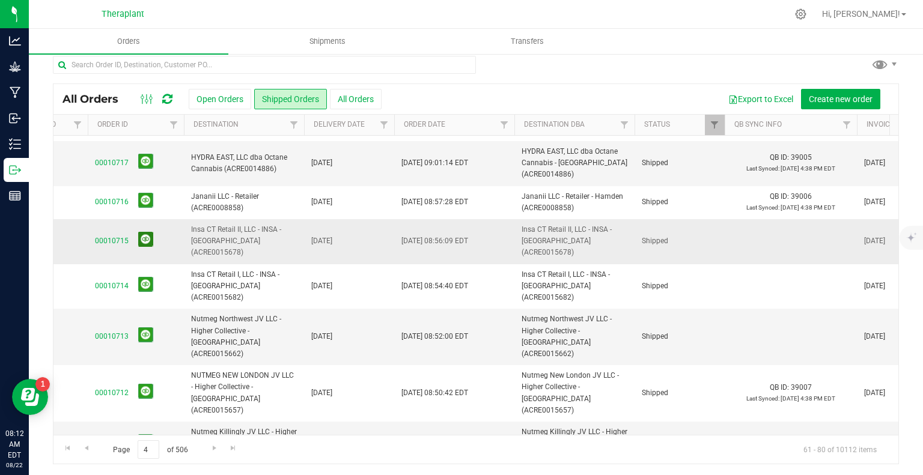
click at [144, 232] on button at bounding box center [145, 239] width 15 height 15
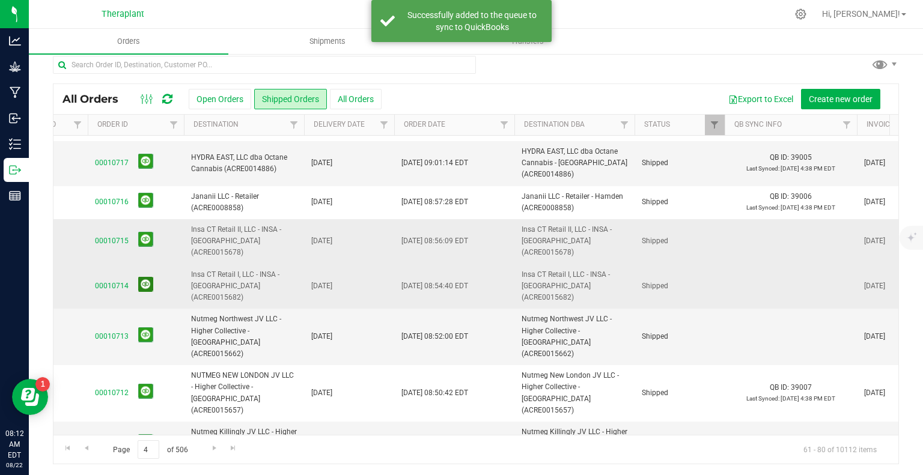
click at [149, 277] on button at bounding box center [145, 284] width 15 height 15
click at [145, 327] on button at bounding box center [145, 334] width 15 height 15
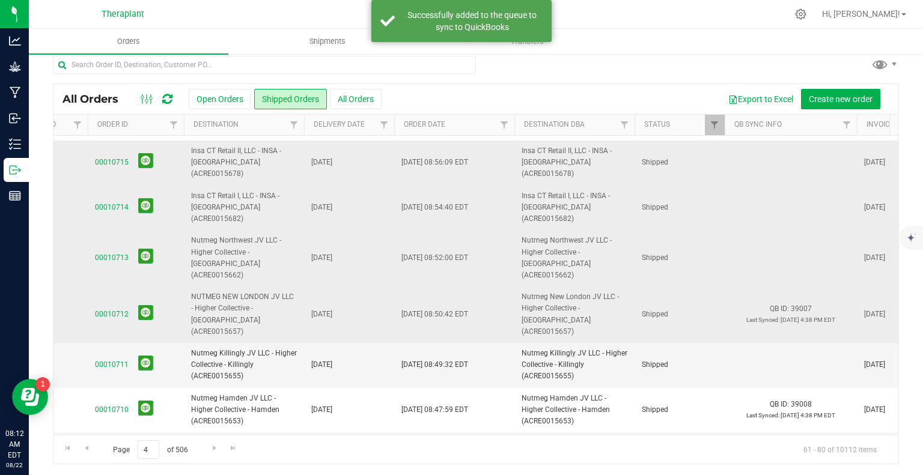
scroll to position [298, 218]
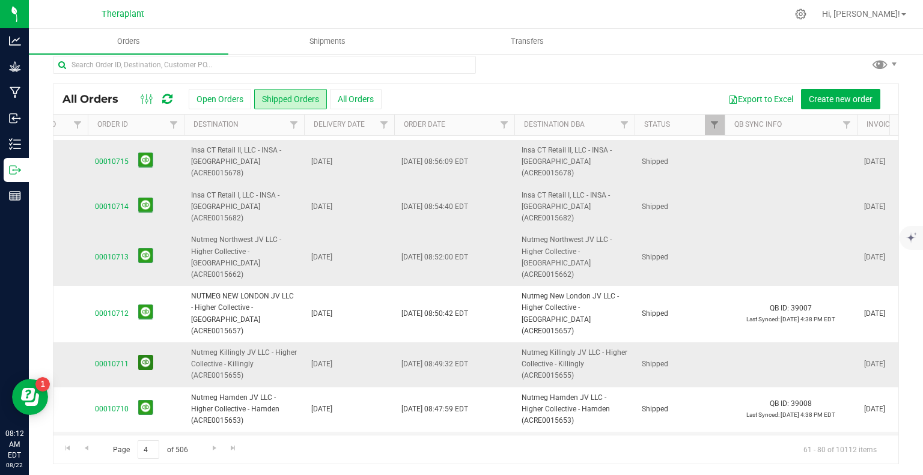
click at [147, 355] on button at bounding box center [145, 362] width 15 height 15
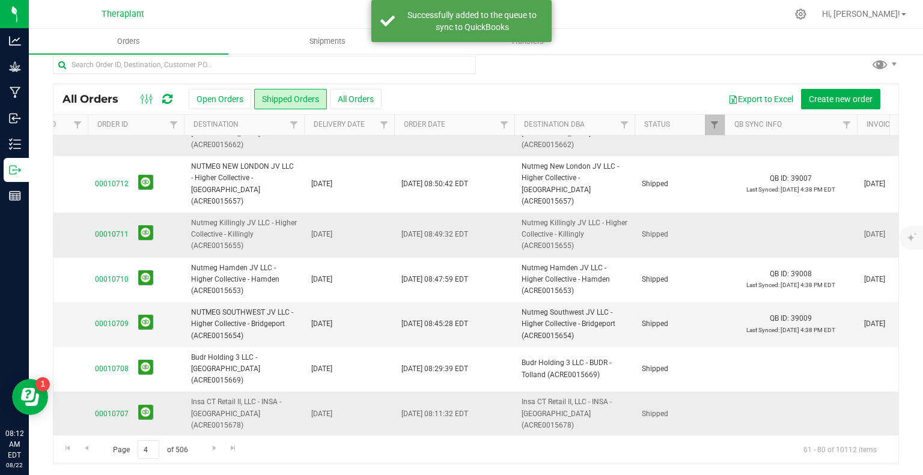
scroll to position [431, 218]
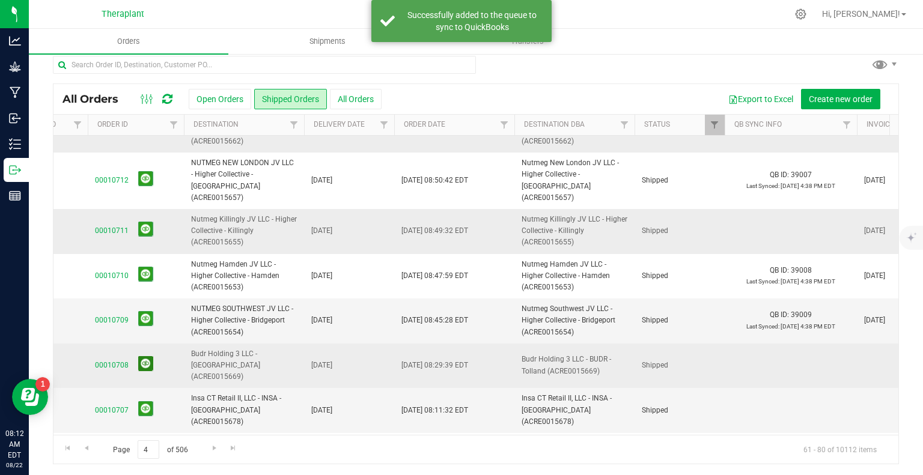
click at [147, 356] on button at bounding box center [145, 363] width 15 height 15
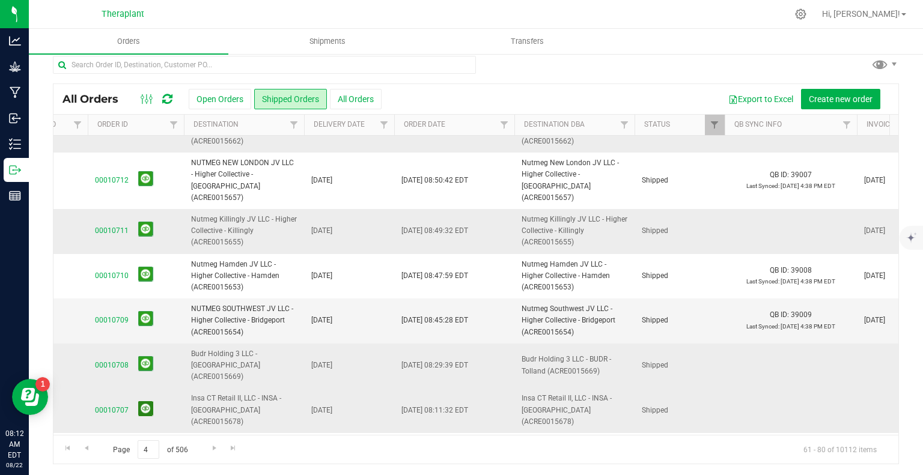
click at [148, 401] on button at bounding box center [145, 408] width 15 height 15
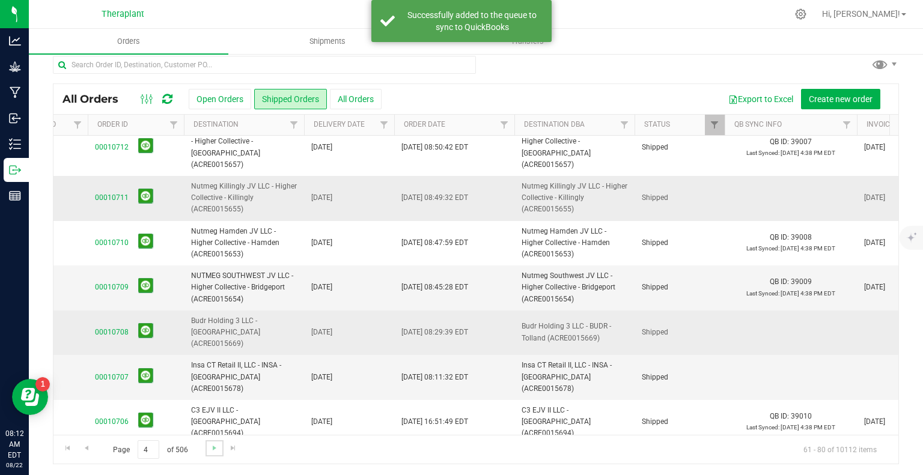
click at [215, 452] on link "Go to the next page" at bounding box center [213, 448] width 17 height 16
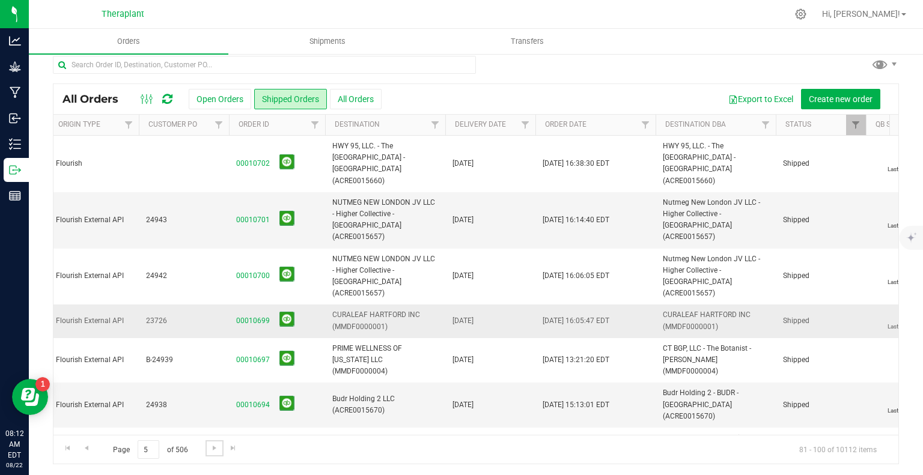
scroll to position [0, 187]
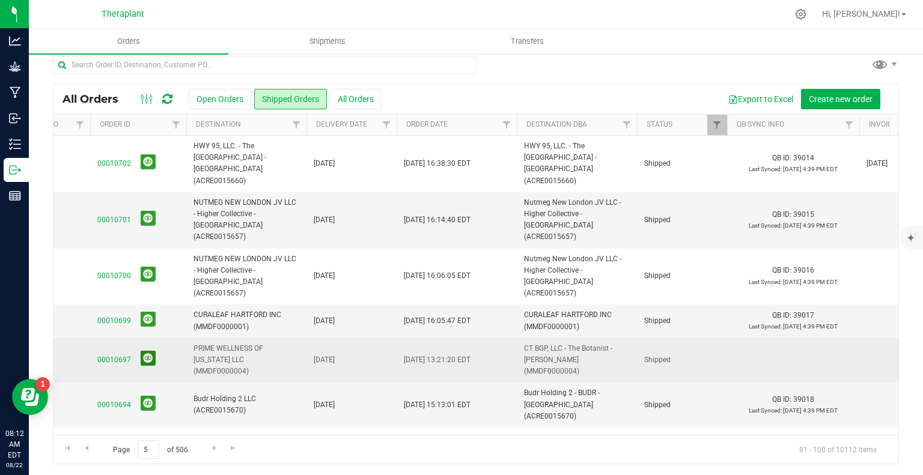
click at [141, 351] on button at bounding box center [148, 358] width 15 height 15
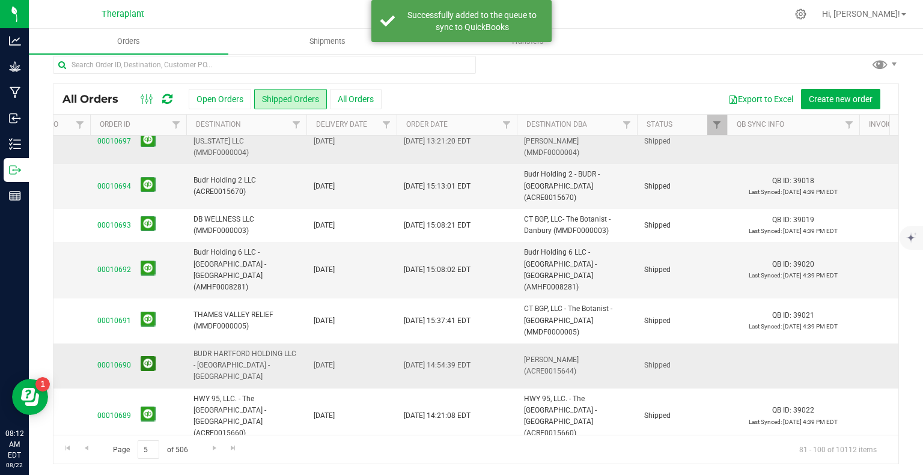
click at [151, 356] on button at bounding box center [148, 363] width 15 height 15
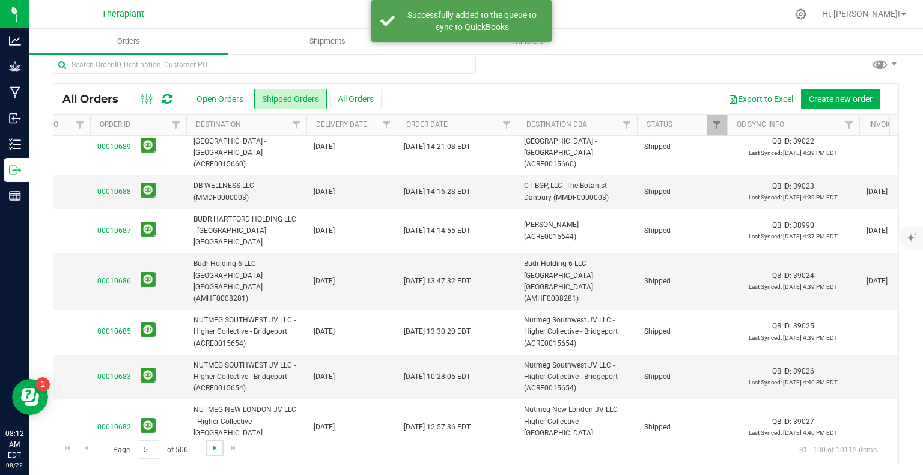
click at [214, 449] on span "Go to the next page" at bounding box center [215, 448] width 10 height 10
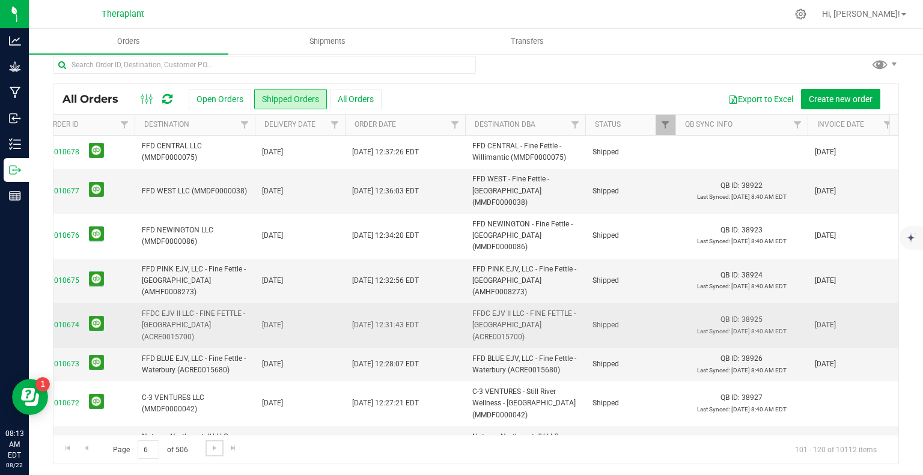
scroll to position [0, 268]
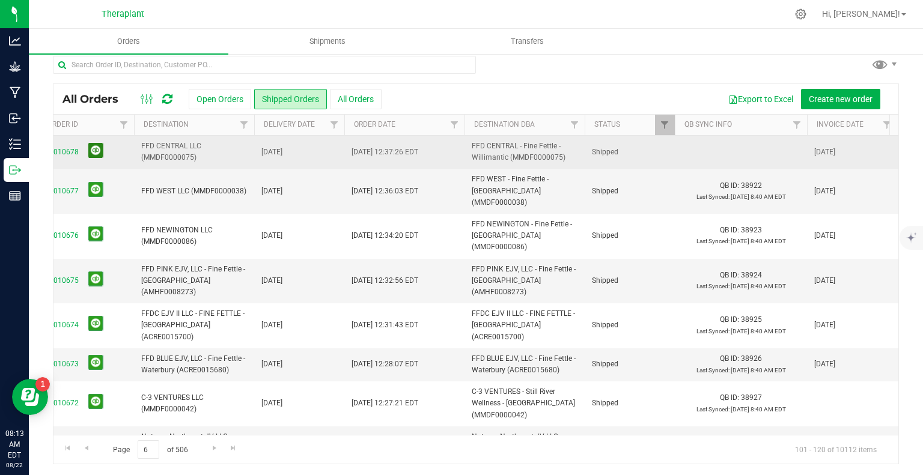
click at [95, 148] on button at bounding box center [95, 150] width 15 height 15
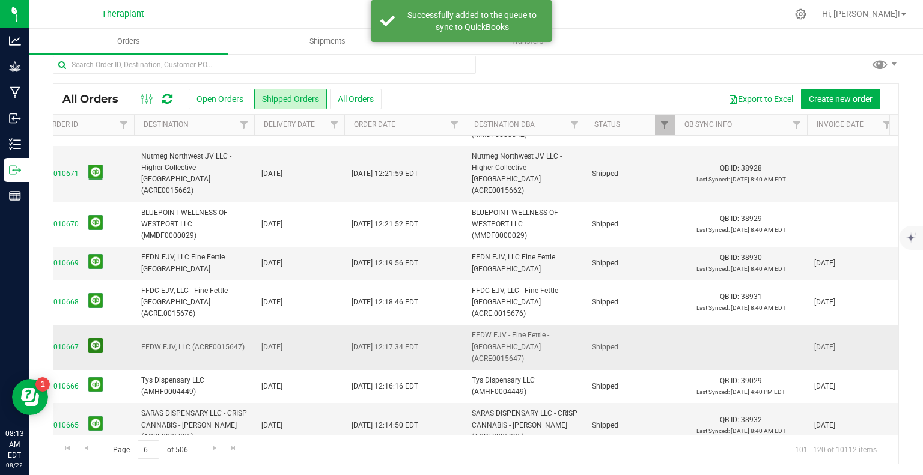
click at [94, 338] on button at bounding box center [95, 345] width 15 height 15
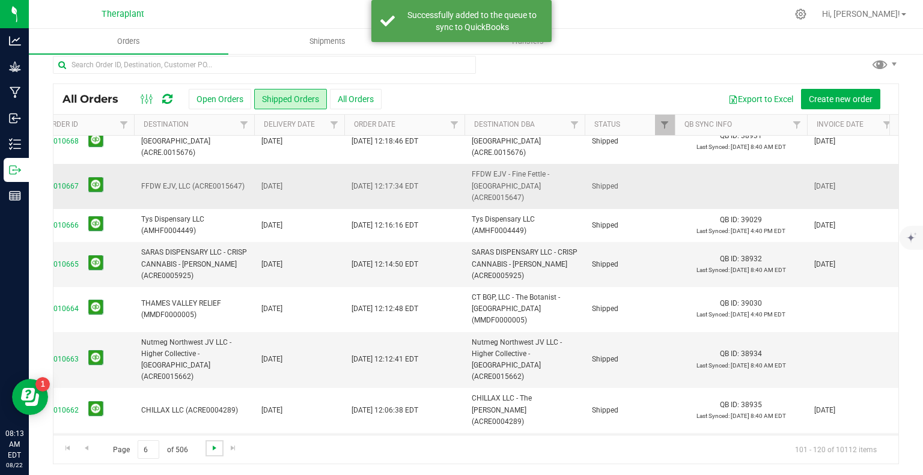
click at [211, 448] on span "Go to the next page" at bounding box center [215, 448] width 10 height 10
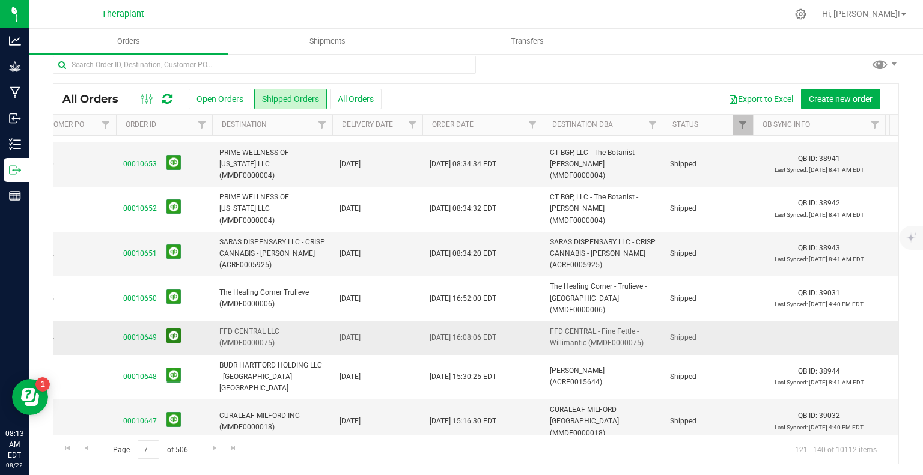
click at [178, 329] on button at bounding box center [173, 336] width 15 height 15
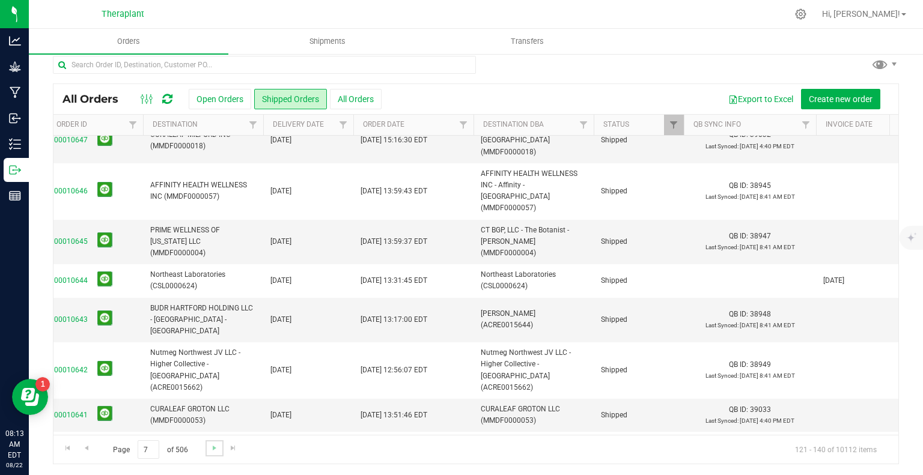
click at [206, 449] on link "Go to the next page" at bounding box center [213, 448] width 17 height 16
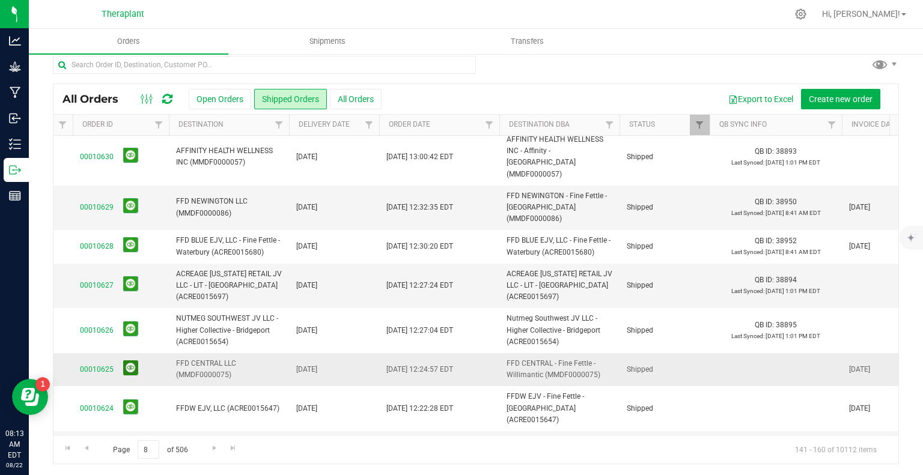
click at [134, 360] on button at bounding box center [130, 367] width 15 height 15
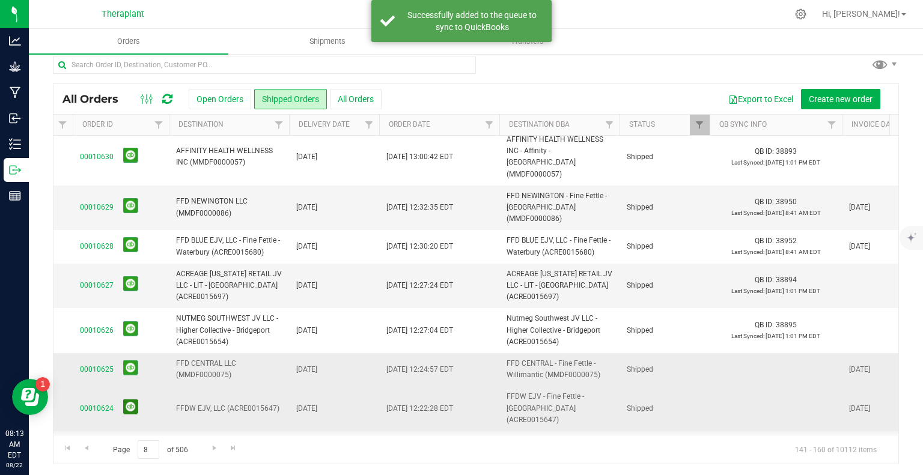
click at [133, 399] on button at bounding box center [130, 406] width 15 height 15
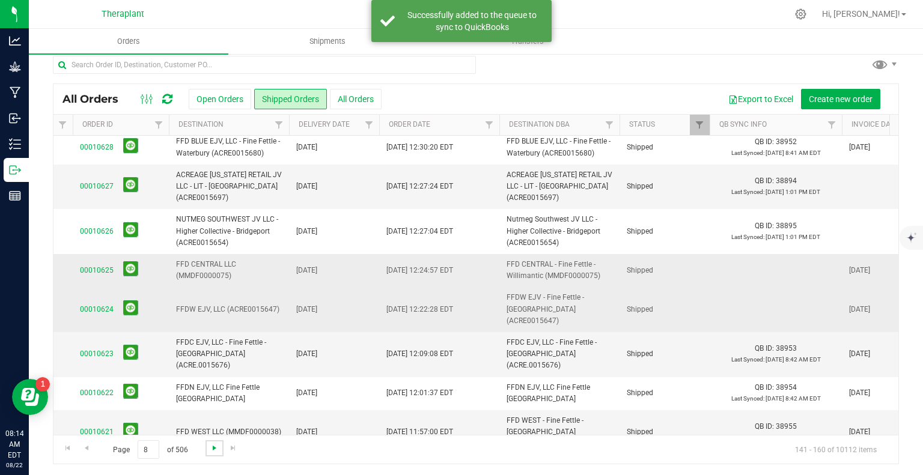
click at [210, 448] on span "Go to the next page" at bounding box center [215, 448] width 10 height 10
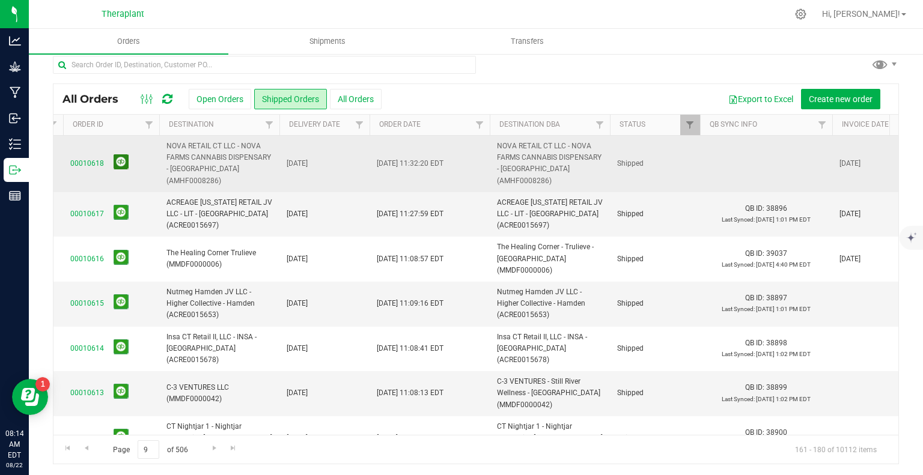
click at [115, 156] on button at bounding box center [121, 161] width 15 height 15
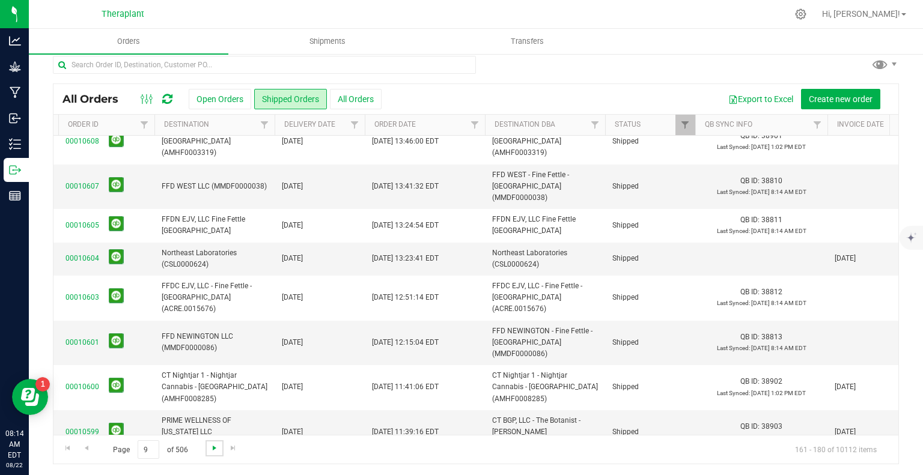
click at [216, 450] on span "Go to the next page" at bounding box center [215, 448] width 10 height 10
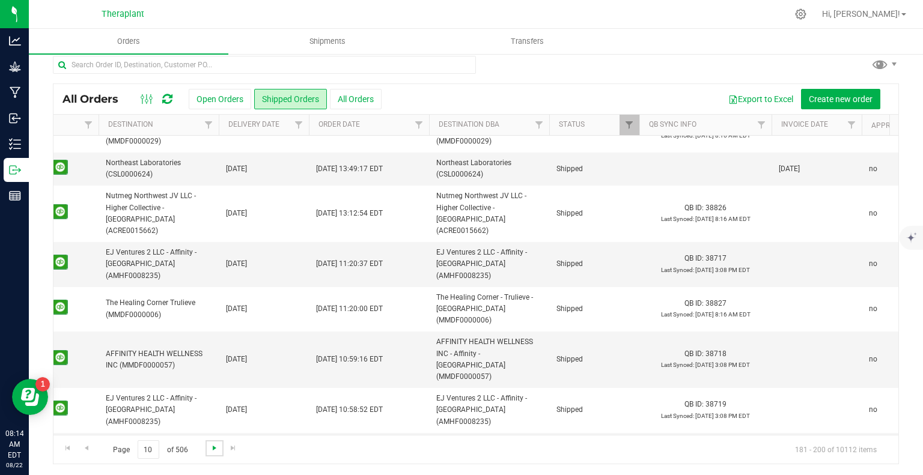
click at [211, 451] on span "Go to the next page" at bounding box center [215, 448] width 10 height 10
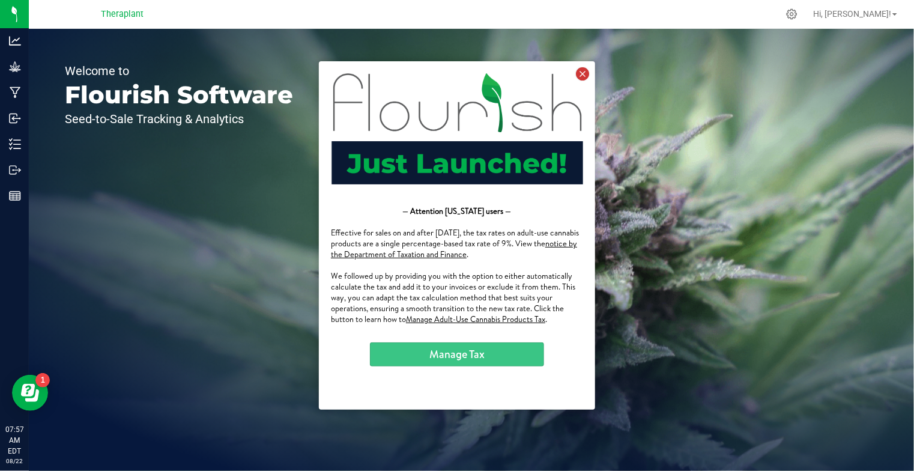
click at [580, 76] on icon at bounding box center [581, 73] width 13 height 13
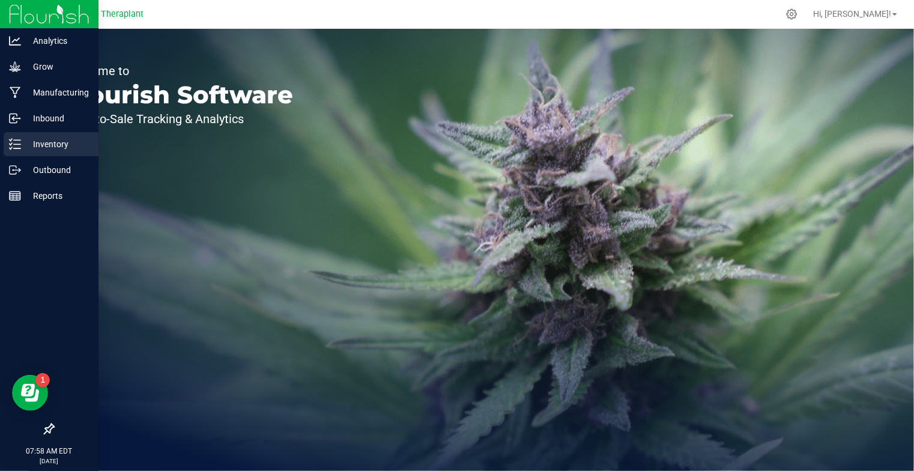
click at [55, 140] on p "Inventory" at bounding box center [57, 144] width 72 height 14
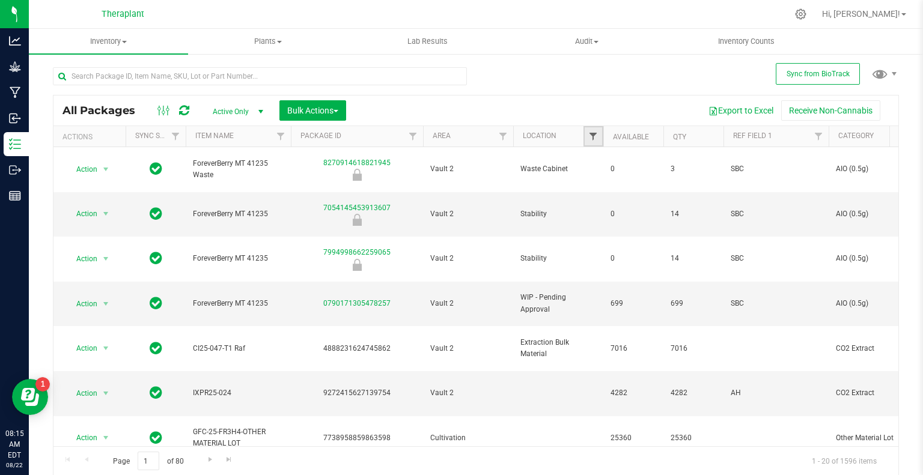
click at [589, 132] on span "Filter" at bounding box center [593, 137] width 10 height 10
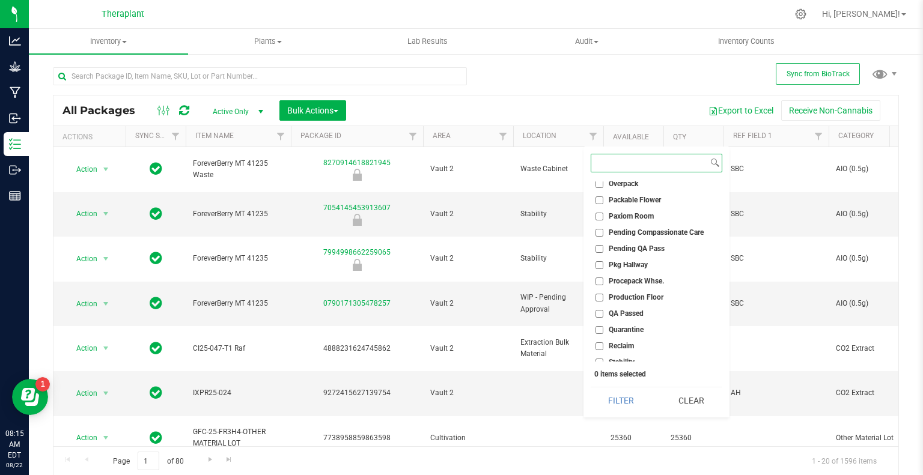
scroll to position [329, 0]
click at [595, 315] on input "QA Passed" at bounding box center [599, 313] width 8 height 8
checkbox input "true"
click at [634, 408] on button "Filter" at bounding box center [620, 400] width 61 height 26
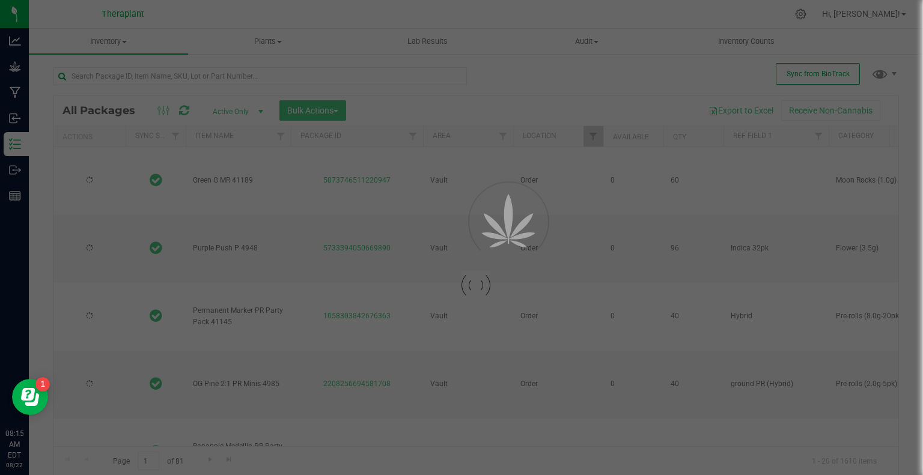
type input "[DATE]"
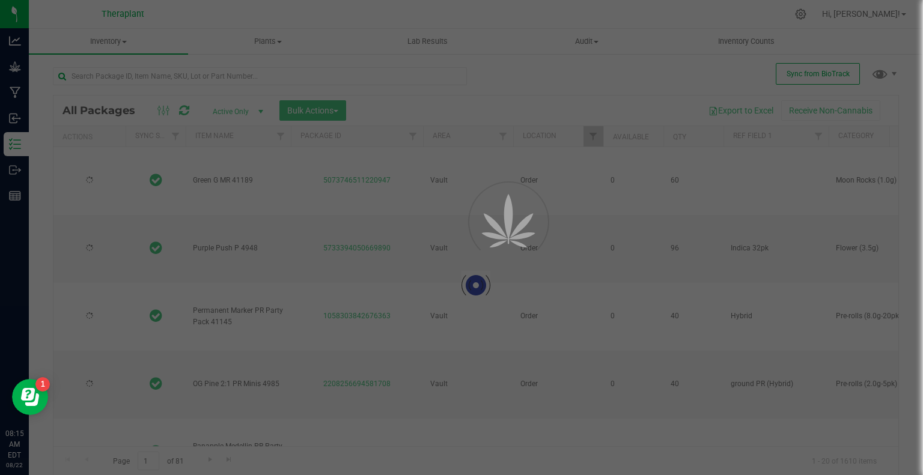
type input "[DATE]"
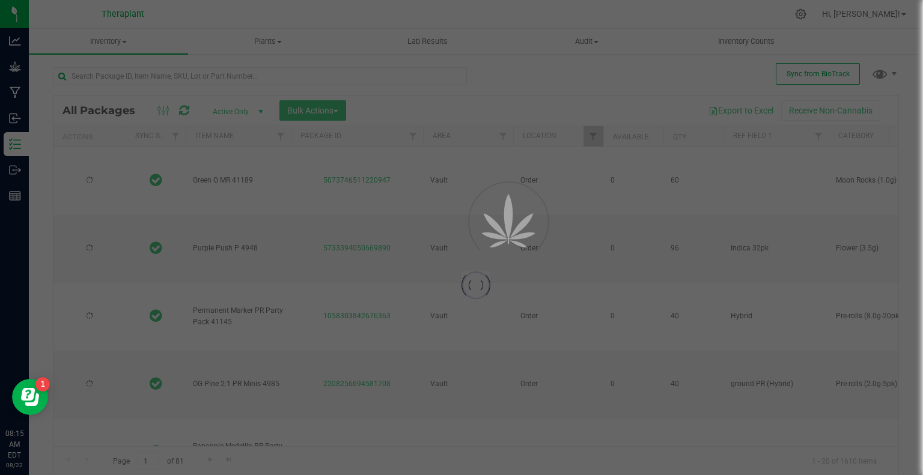
type input "[DATE]"
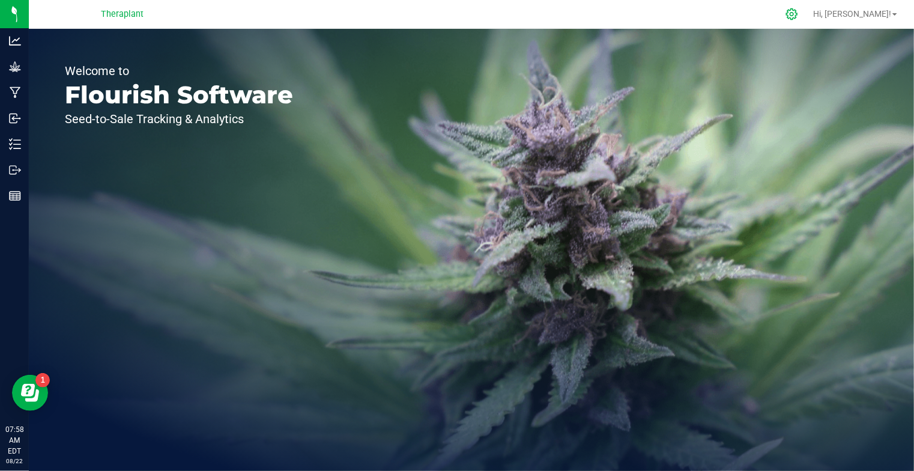
click at [798, 11] on icon at bounding box center [792, 14] width 13 height 13
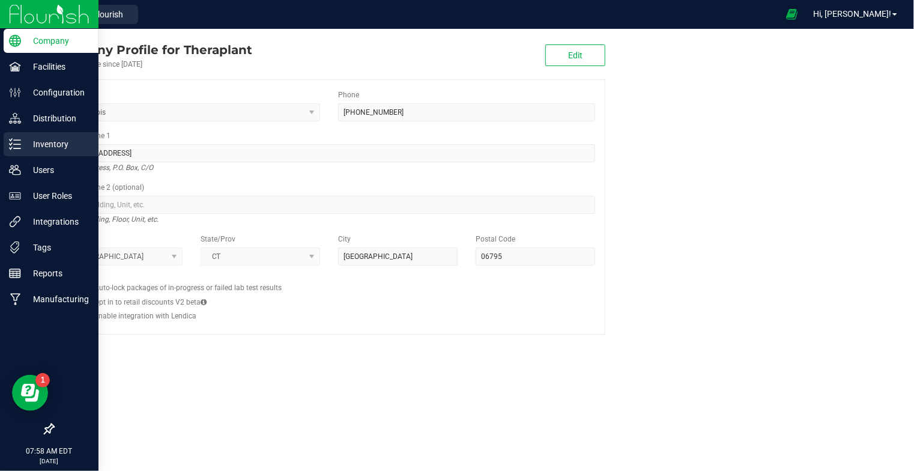
click at [35, 144] on p "Inventory" at bounding box center [57, 144] width 72 height 14
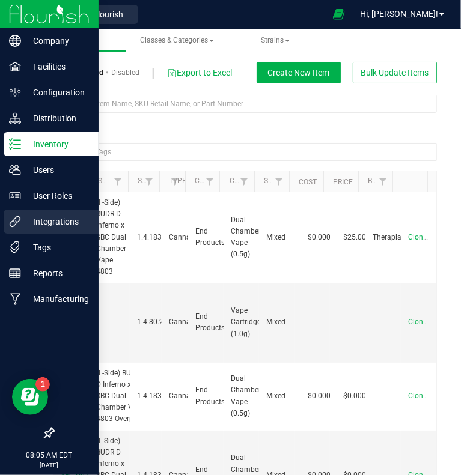
click at [43, 219] on p "Integrations" at bounding box center [57, 221] width 72 height 14
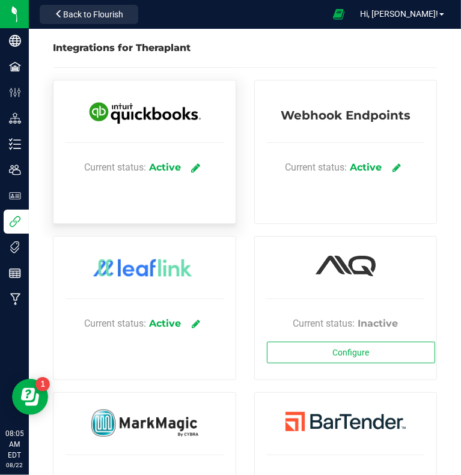
click at [187, 168] on link at bounding box center [196, 167] width 20 height 21
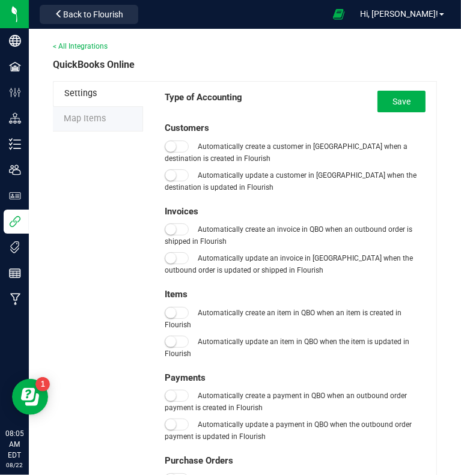
type input "01/01/2019"
click at [118, 126] on li "Map Items" at bounding box center [98, 119] width 90 height 25
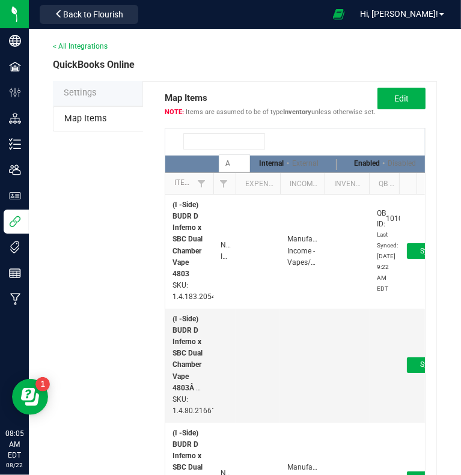
click at [217, 150] on input at bounding box center [224, 141] width 82 height 16
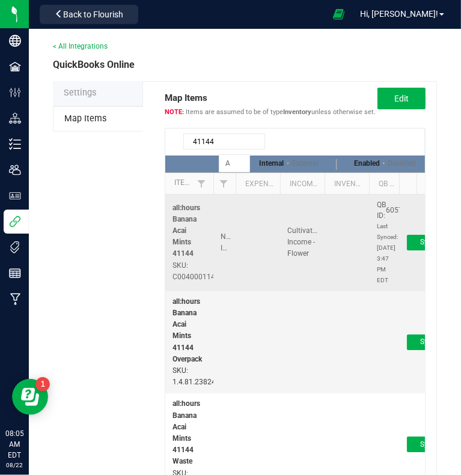
scroll to position [0, 16]
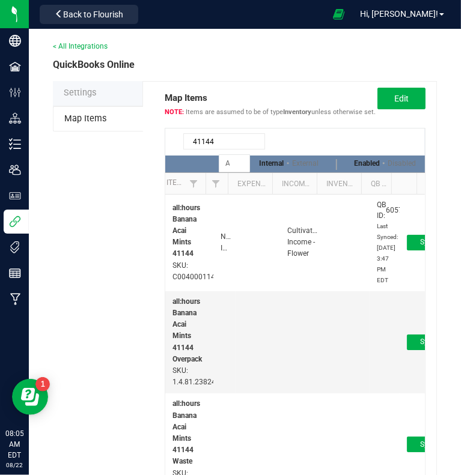
click at [222, 150] on input "41144" at bounding box center [224, 141] width 82 height 16
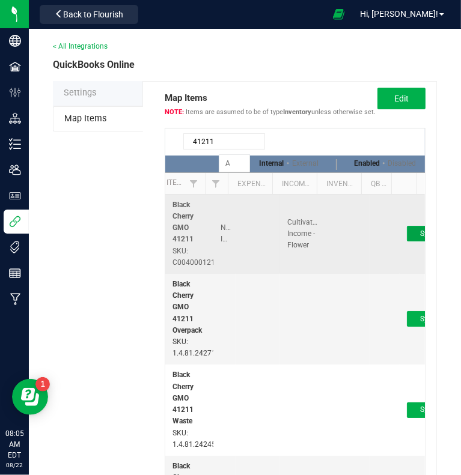
click at [407, 241] on button "Sync to QB" at bounding box center [437, 234] width 61 height 16
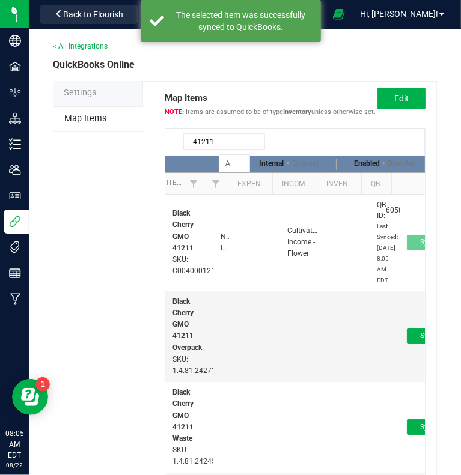
click at [218, 150] on input "41211" at bounding box center [224, 141] width 82 height 16
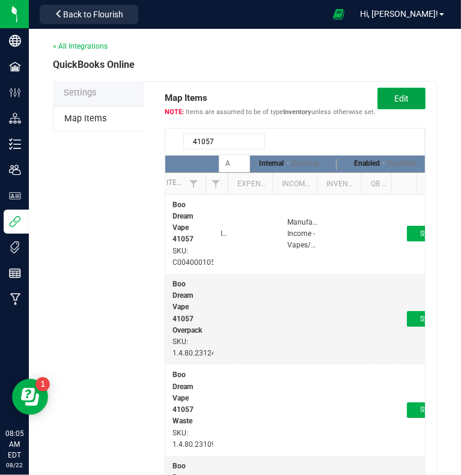
click at [394, 103] on span "Edit" at bounding box center [401, 99] width 14 height 10
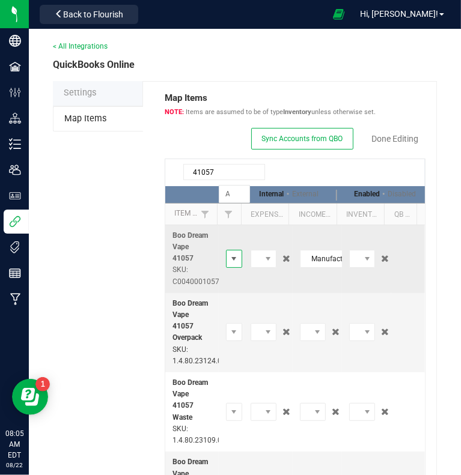
click at [229, 264] on span at bounding box center [234, 259] width 10 height 10
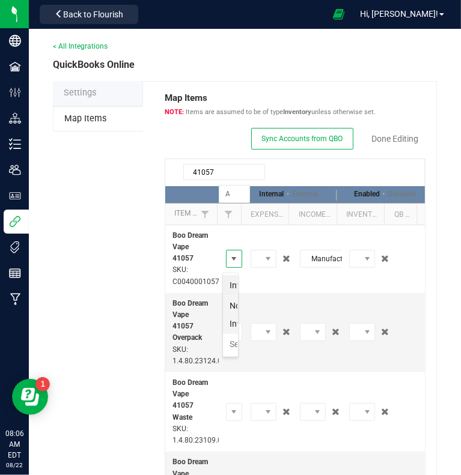
click at [231, 311] on li "Non-Inventory" at bounding box center [230, 314] width 15 height 38
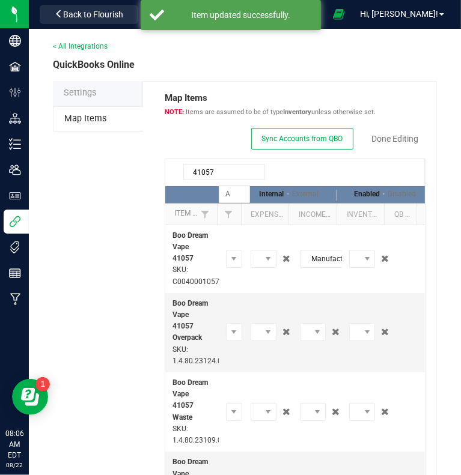
click at [386, 145] on span "Sync Accounts from QBO Done Editing" at bounding box center [338, 139] width 174 height 22
click at [388, 141] on link "Done Editing" at bounding box center [394, 139] width 47 height 12
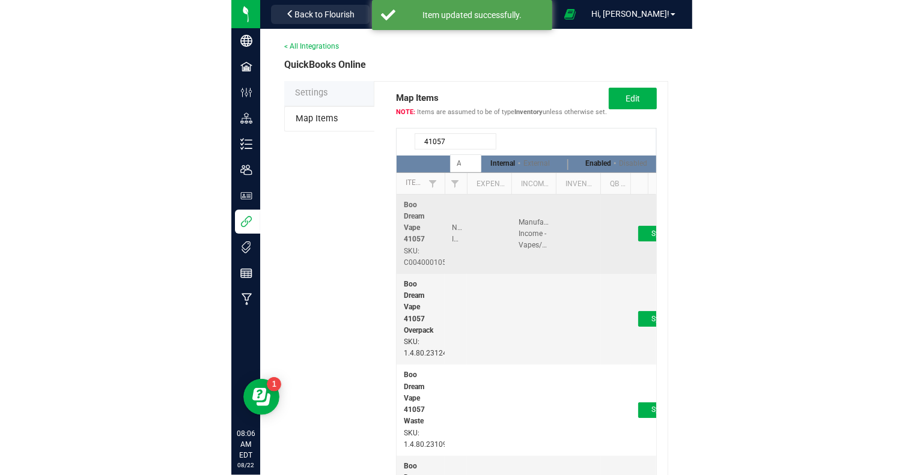
scroll to position [0, 16]
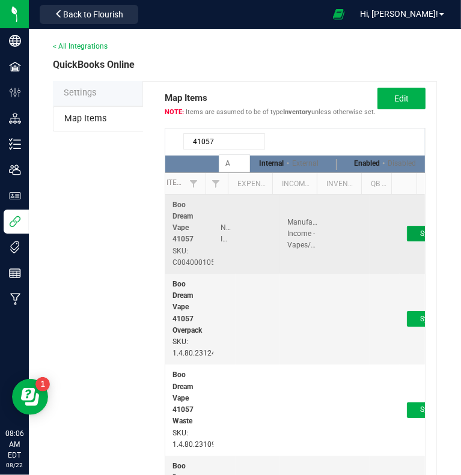
click at [407, 241] on button "Sync to QB" at bounding box center [437, 234] width 61 height 16
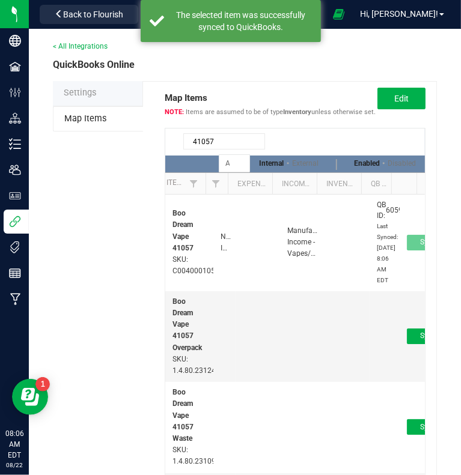
click at [225, 150] on input "41057" at bounding box center [224, 141] width 82 height 16
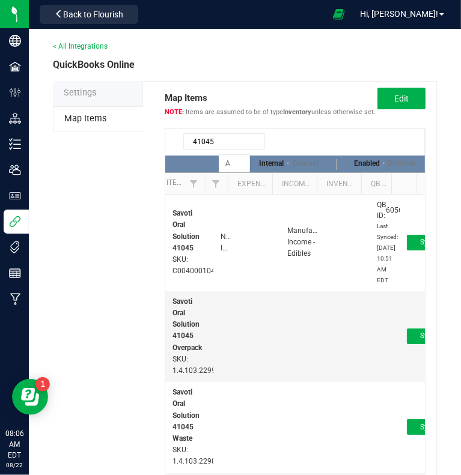
type input "41045"
